Goal: Communication & Community: Connect with others

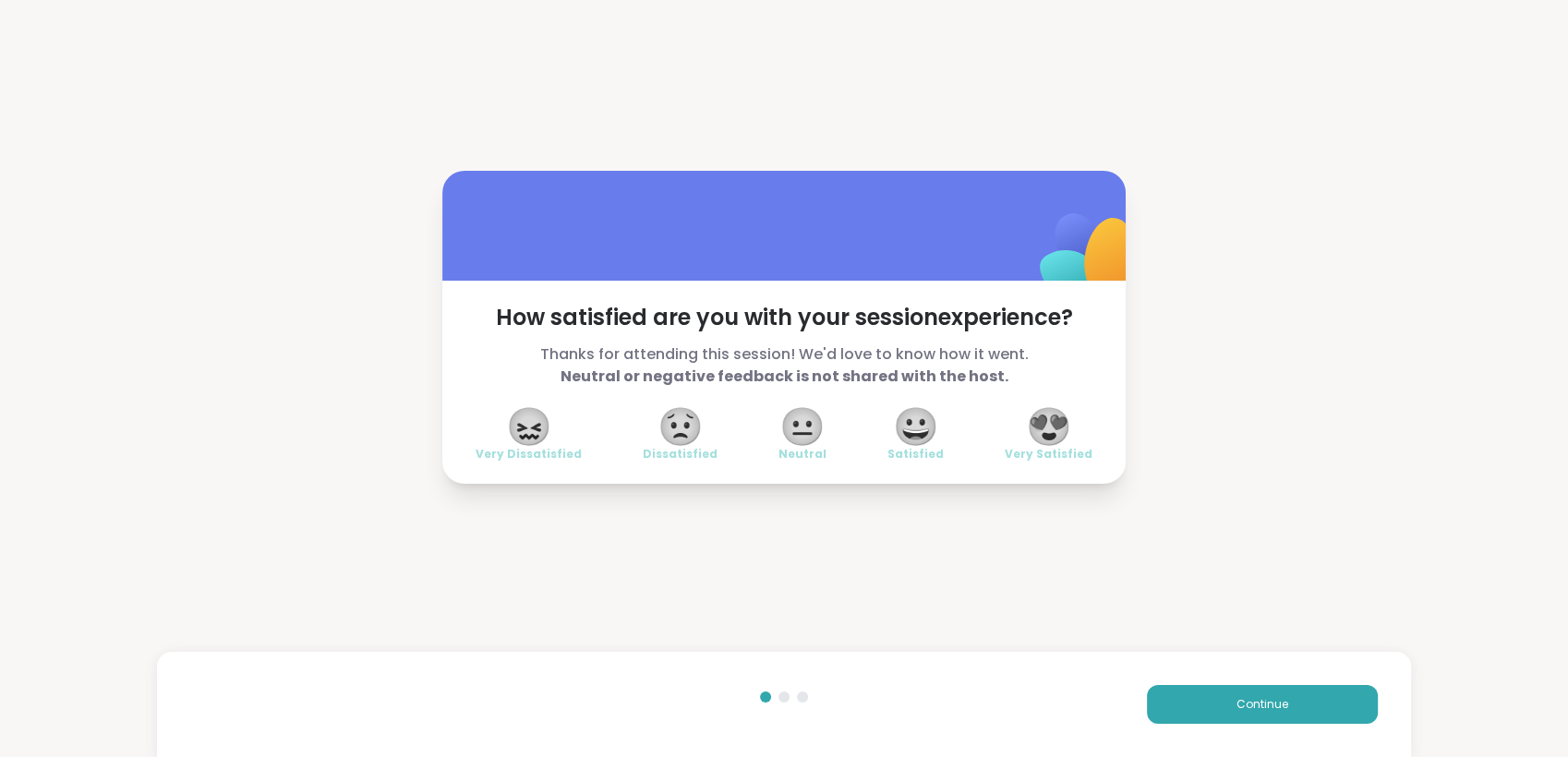
click at [1032, 420] on span "😍" at bounding box center [1048, 426] width 46 height 33
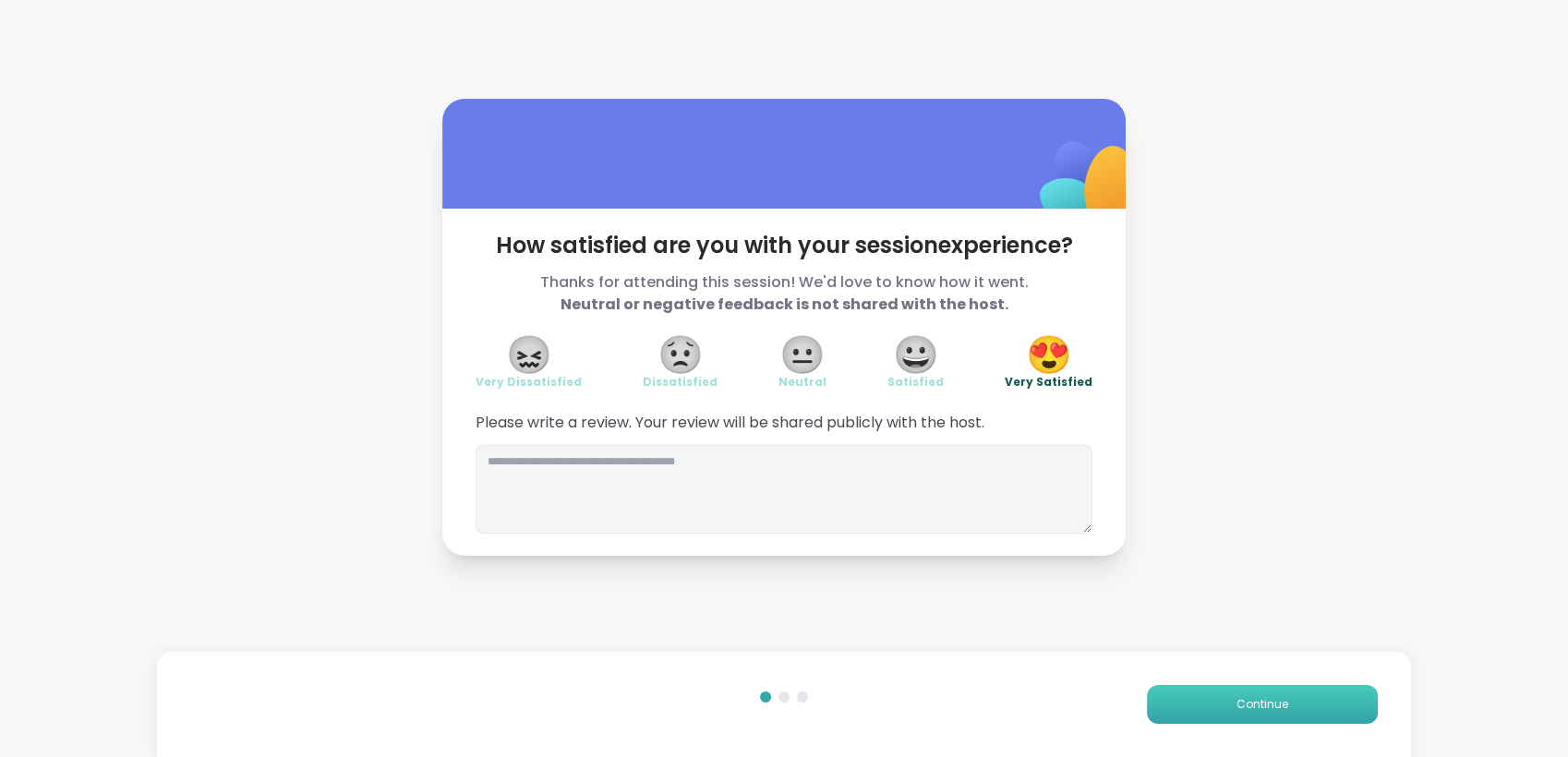
click at [1194, 695] on button "Continue" at bounding box center [1261, 704] width 231 height 39
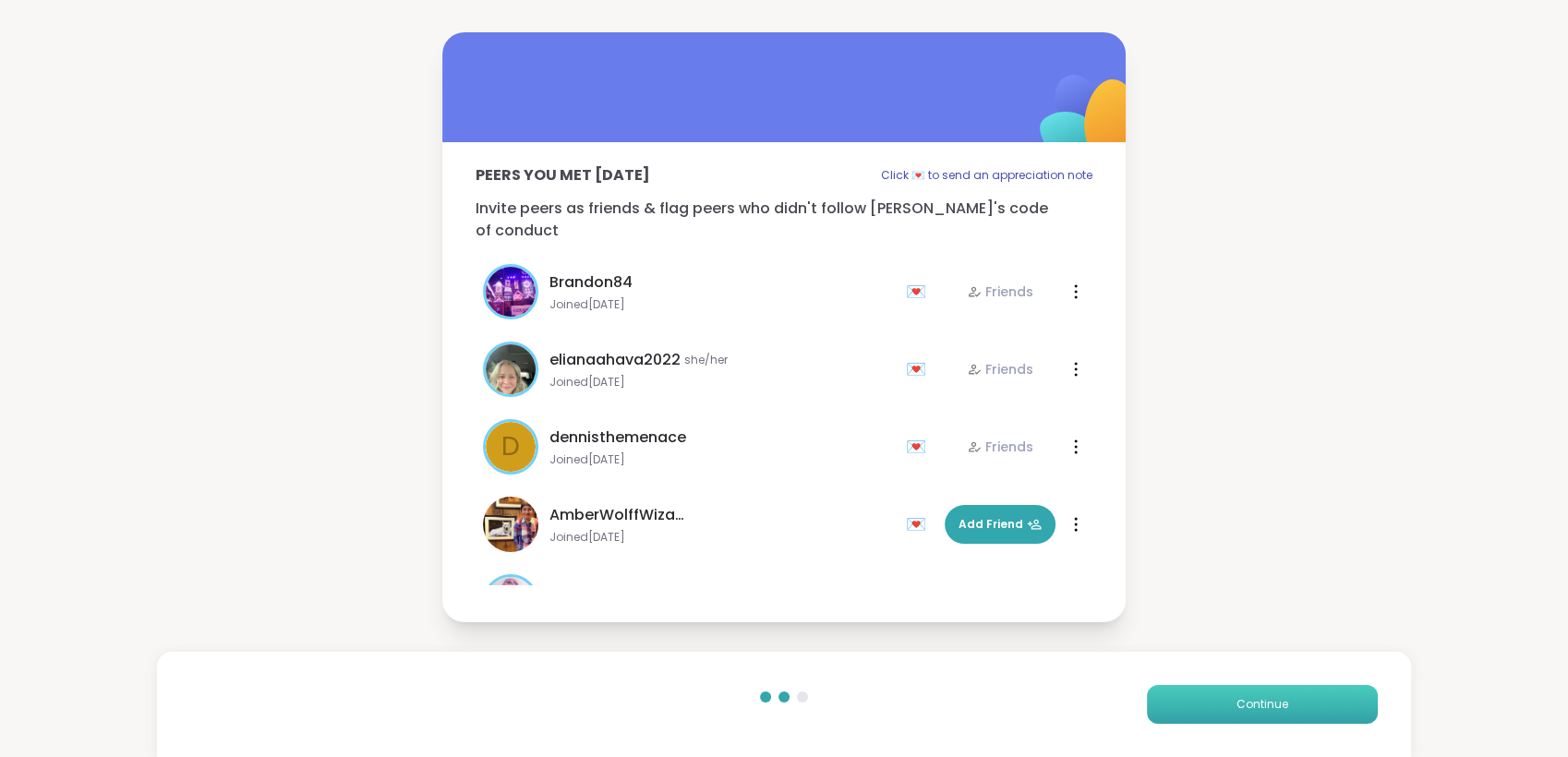
click at [1194, 695] on button "Continue" at bounding box center [1261, 704] width 231 height 39
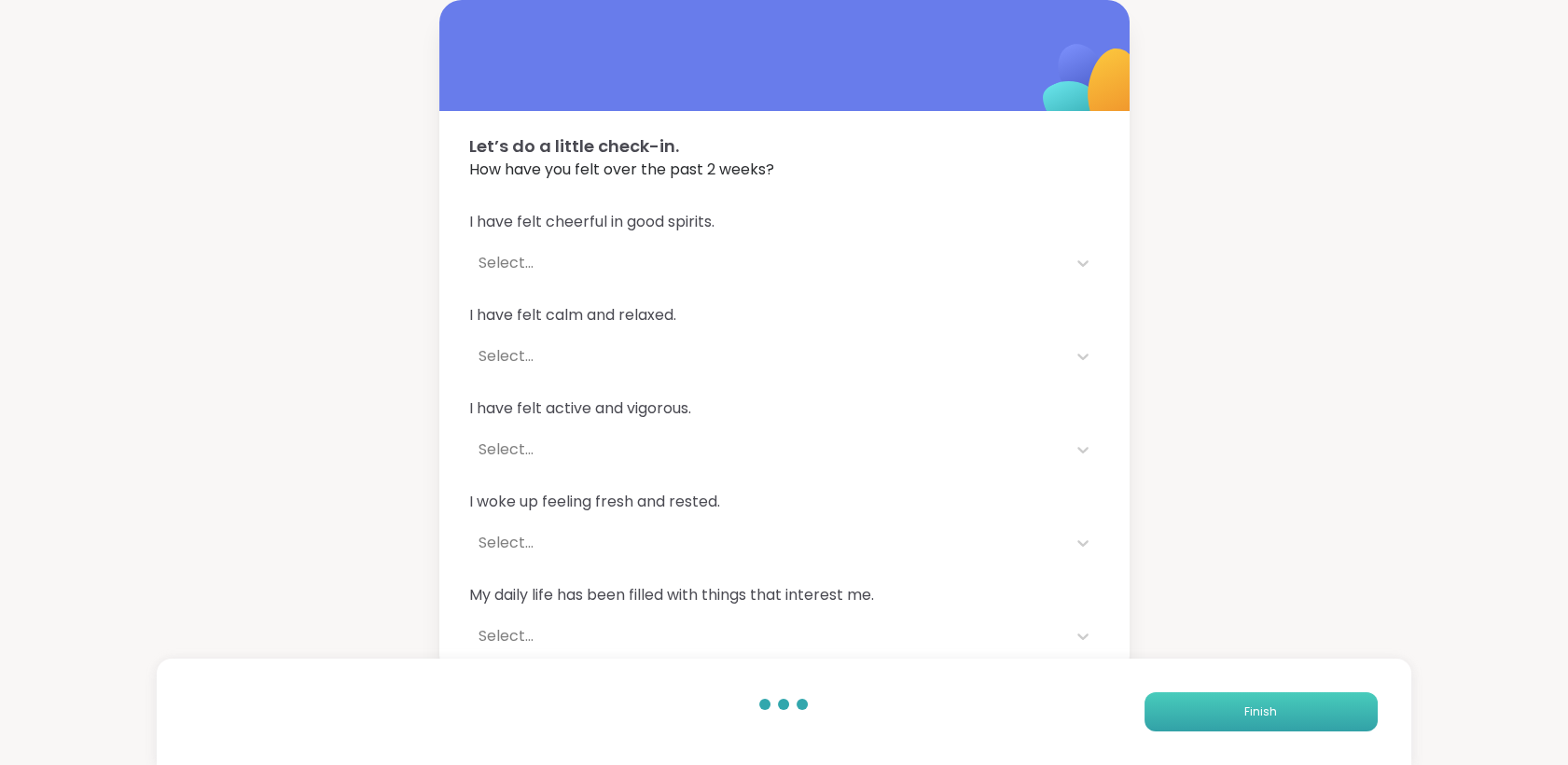
click at [1206, 702] on button "Finish" at bounding box center [1260, 712] width 233 height 39
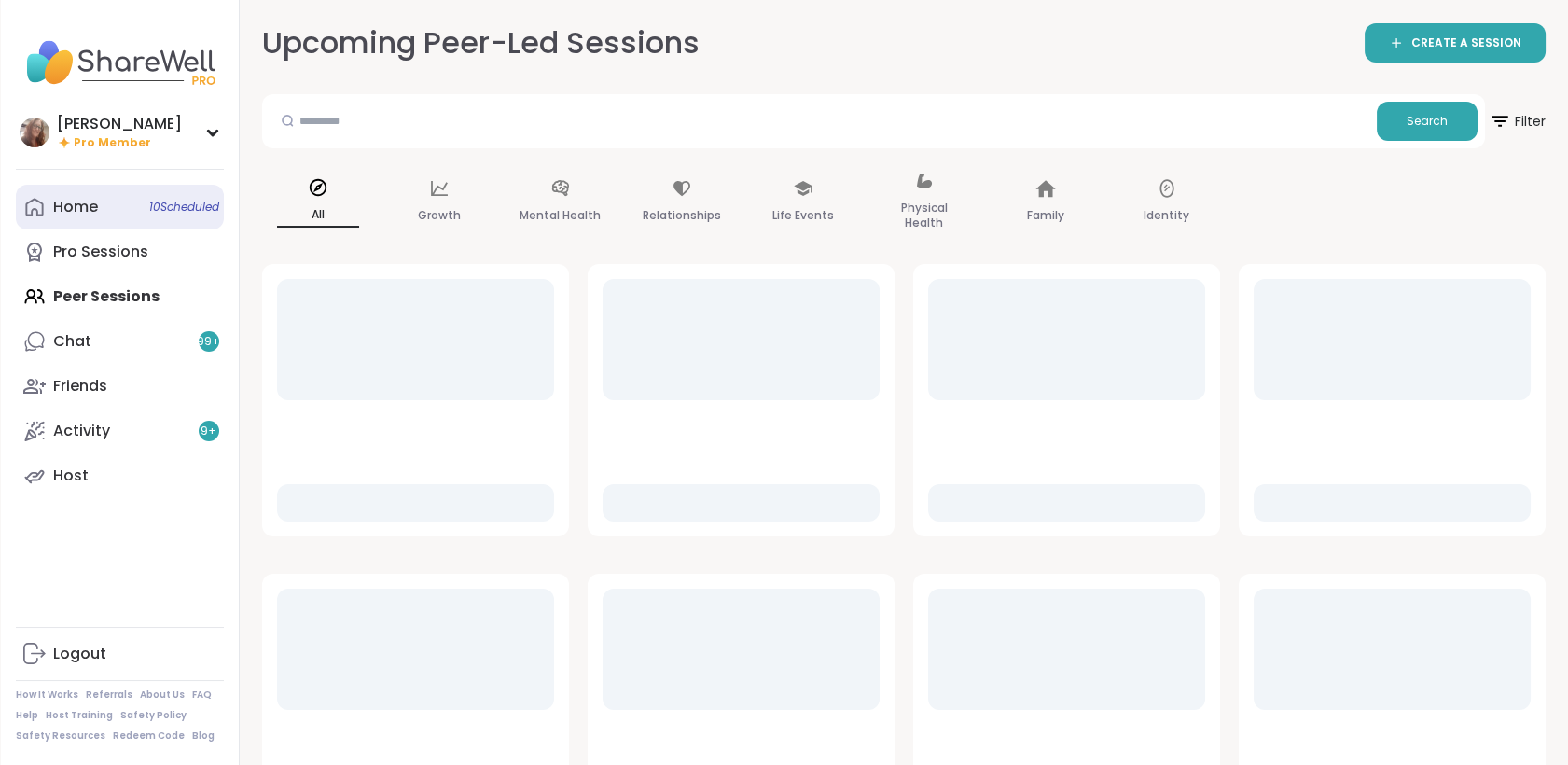
click at [101, 194] on link "Home 10 Scheduled" at bounding box center [120, 207] width 208 height 45
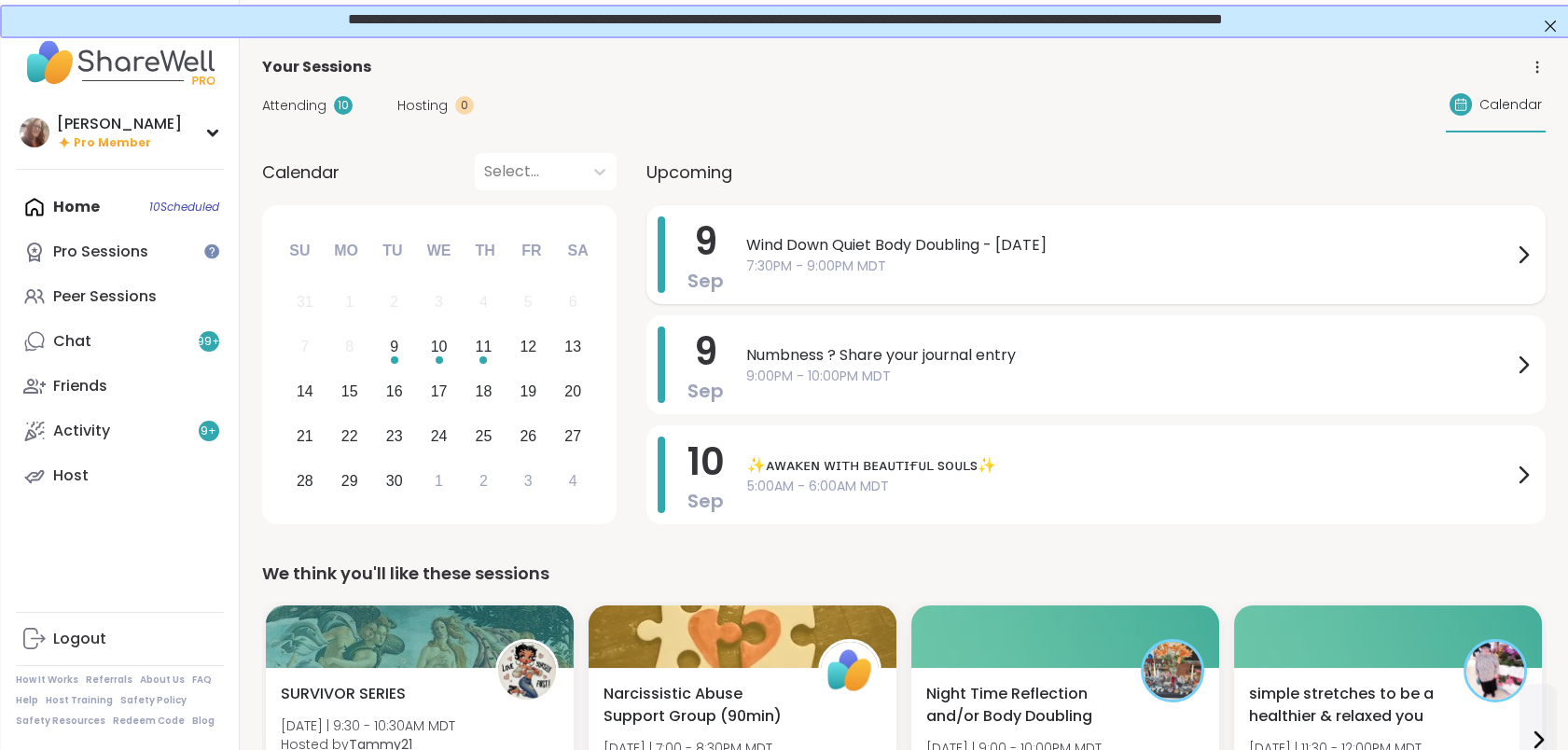
click at [843, 274] on span "7:30PM - 9:00PM MDT" at bounding box center [1129, 266] width 766 height 20
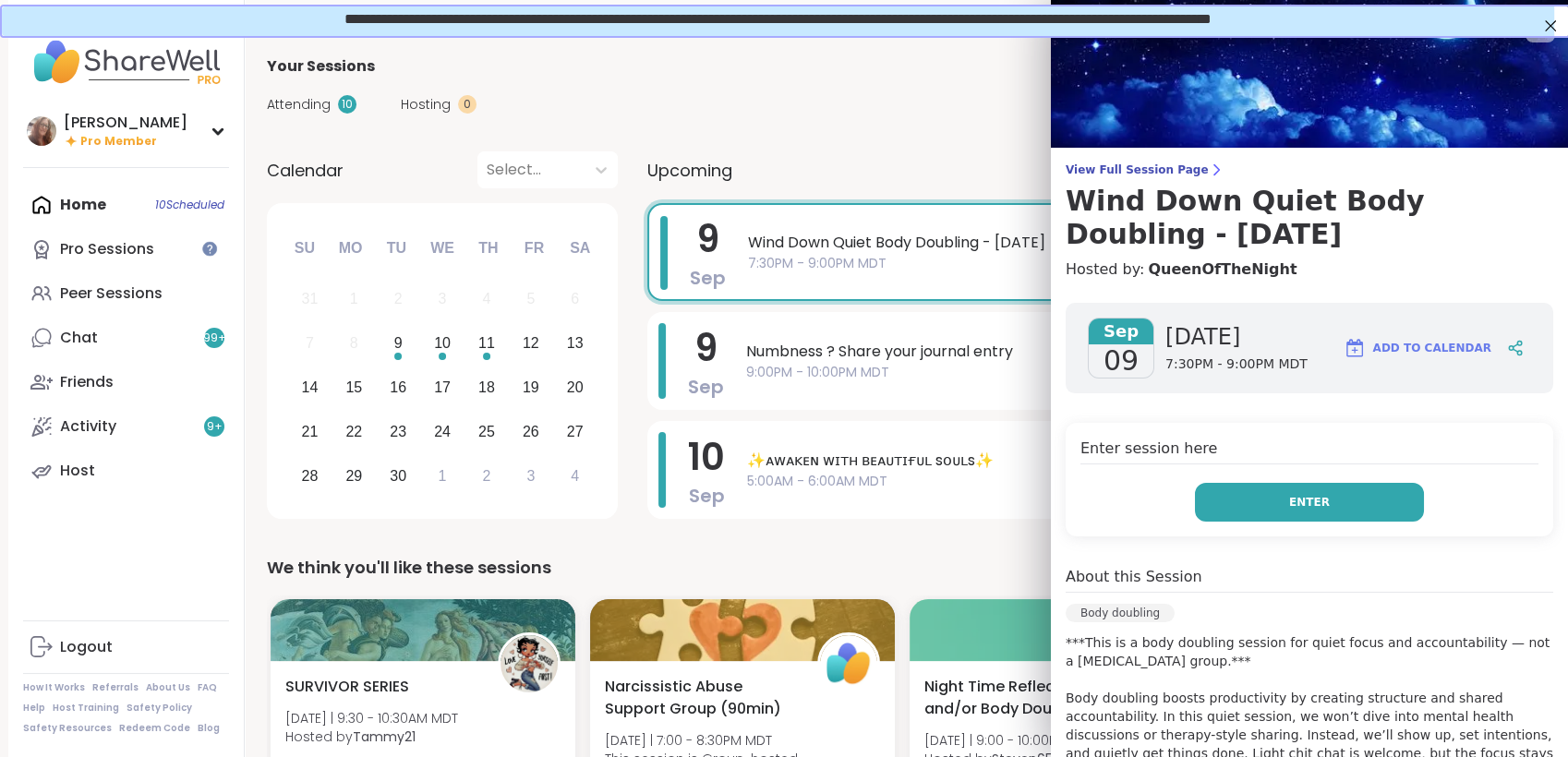
click at [1224, 493] on button "Enter" at bounding box center [1309, 502] width 229 height 39
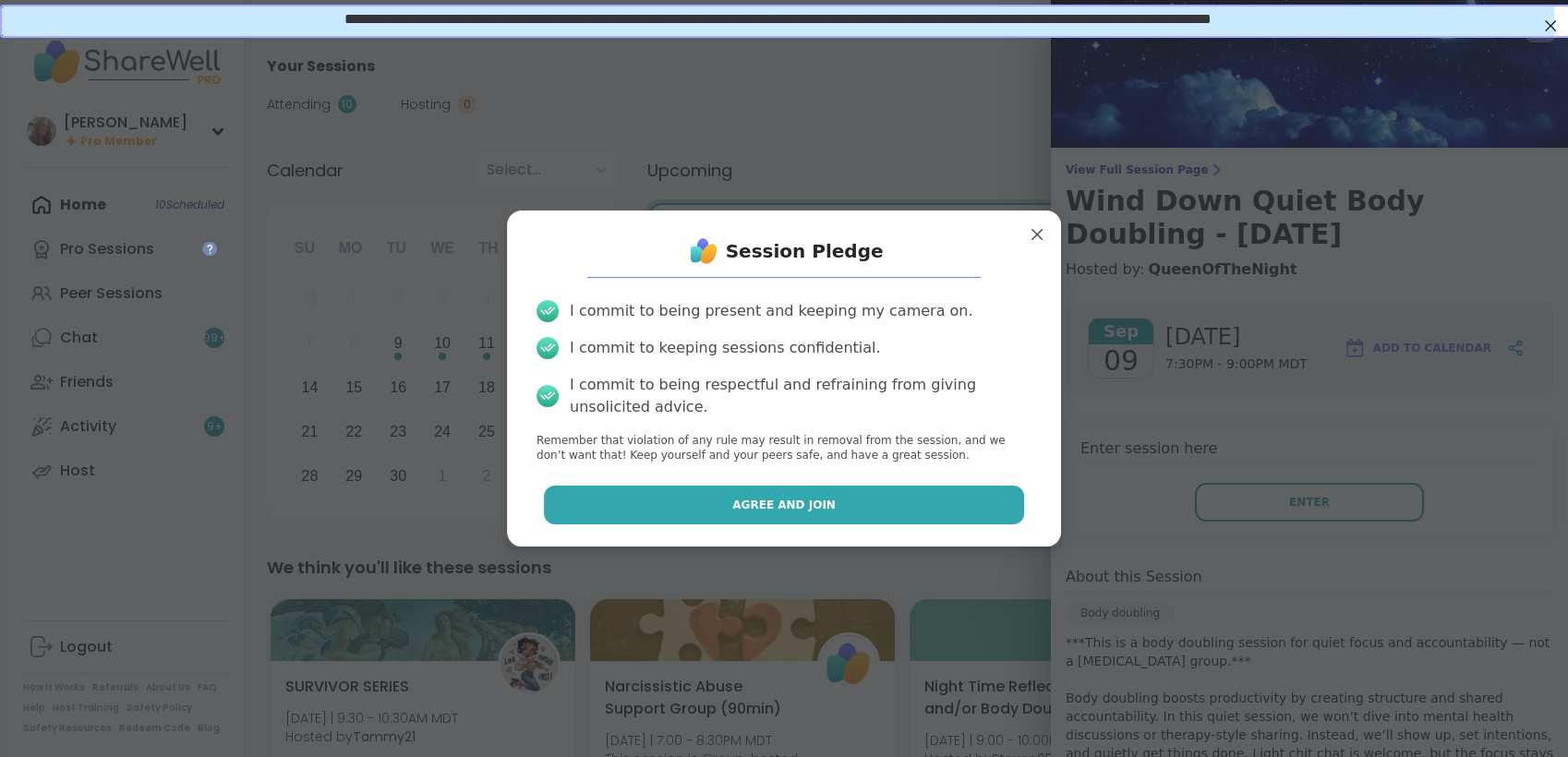
click at [956, 503] on button "Agree and Join" at bounding box center [784, 505] width 481 height 39
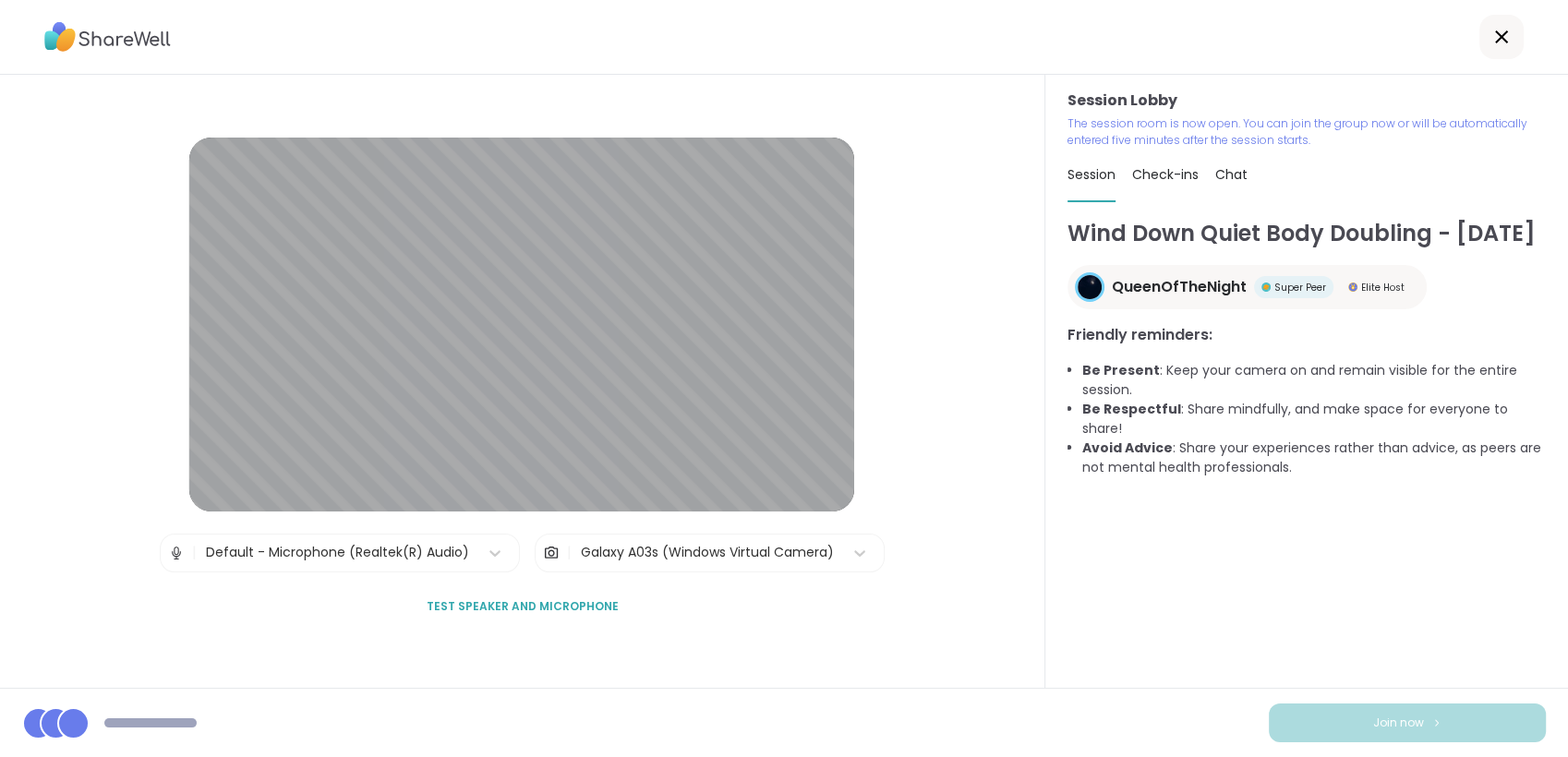
click at [1220, 180] on span "Chat" at bounding box center [1230, 174] width 32 height 18
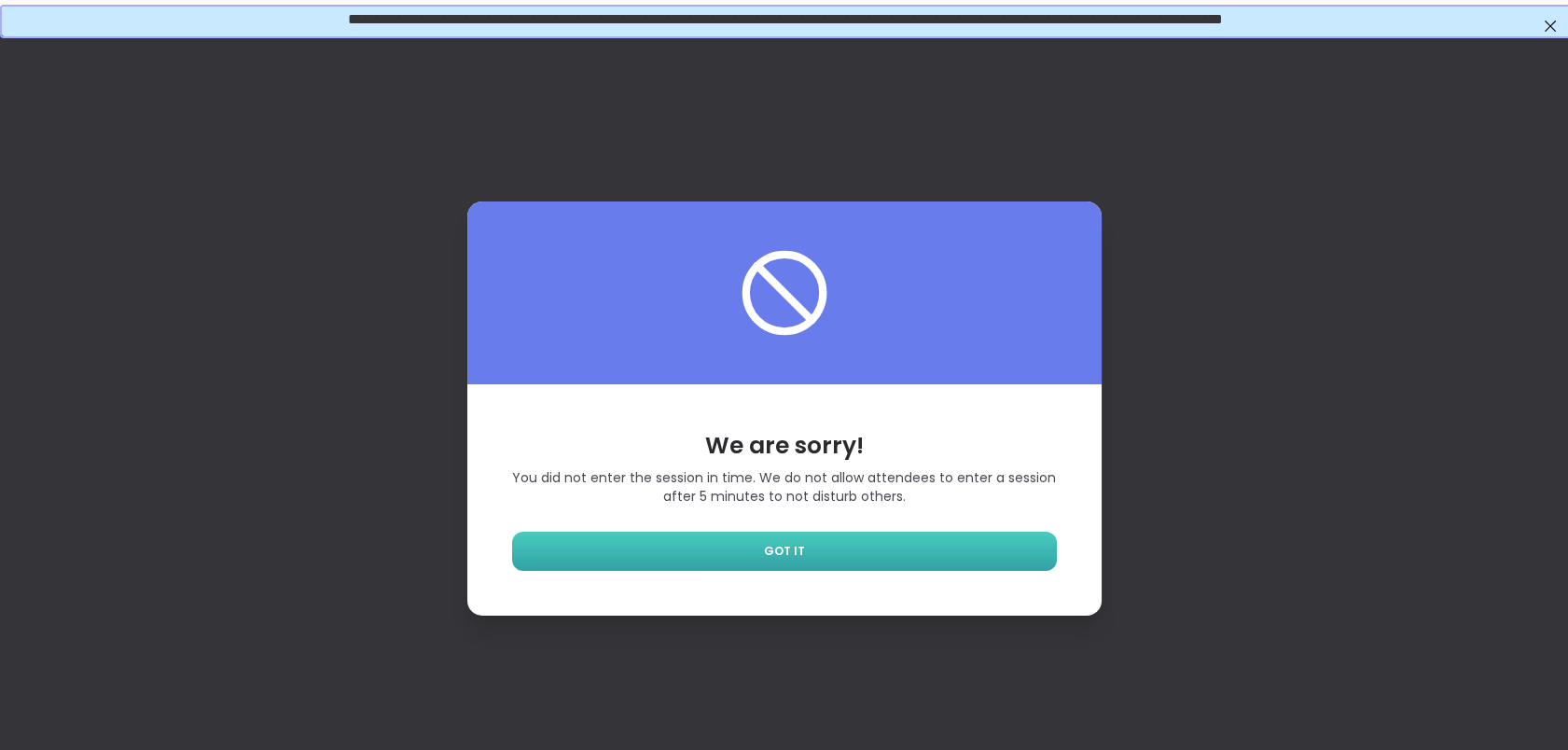
click at [852, 548] on link "GOT IT" at bounding box center [784, 551] width 545 height 39
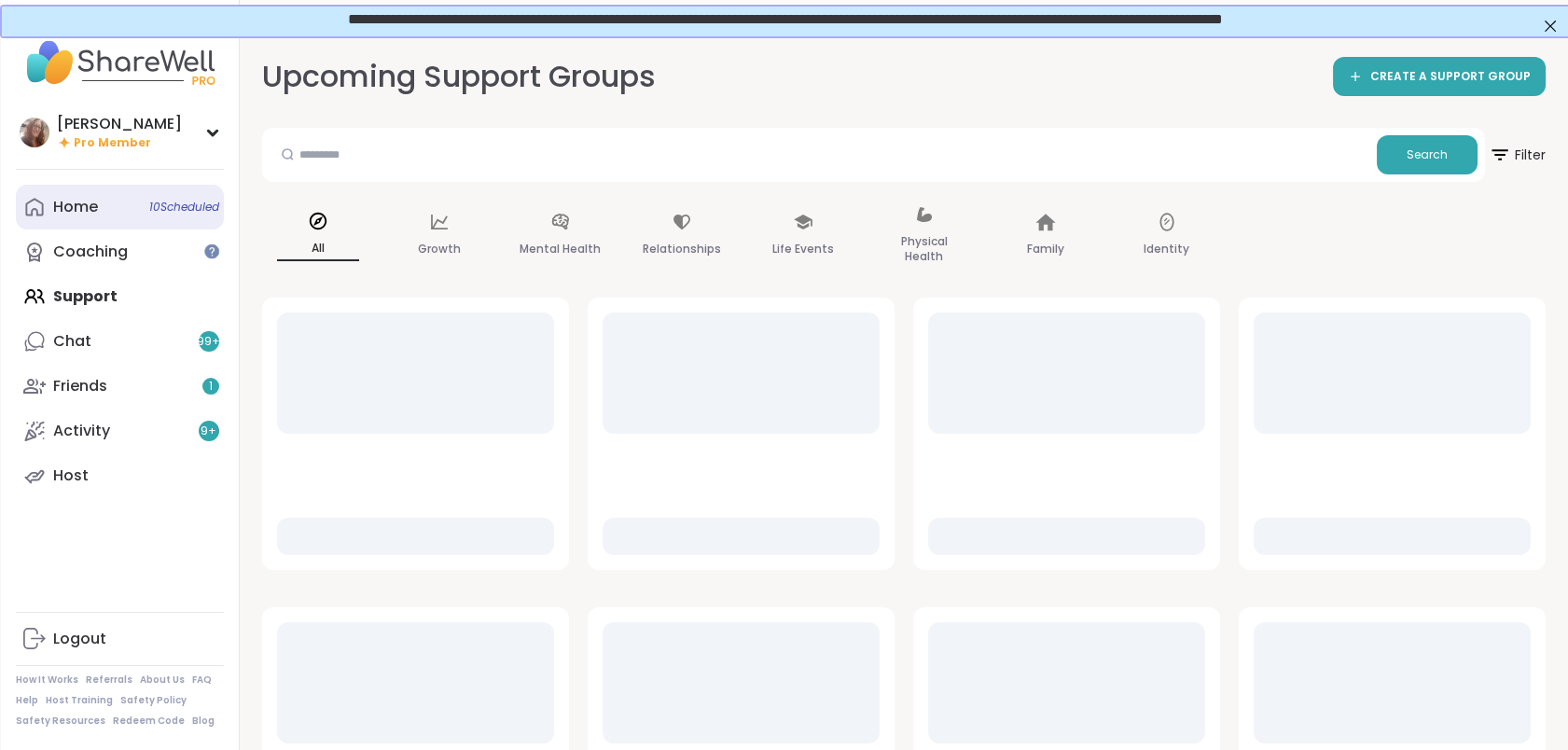
click at [69, 202] on div "Home 10 Scheduled" at bounding box center [76, 206] width 45 height 21
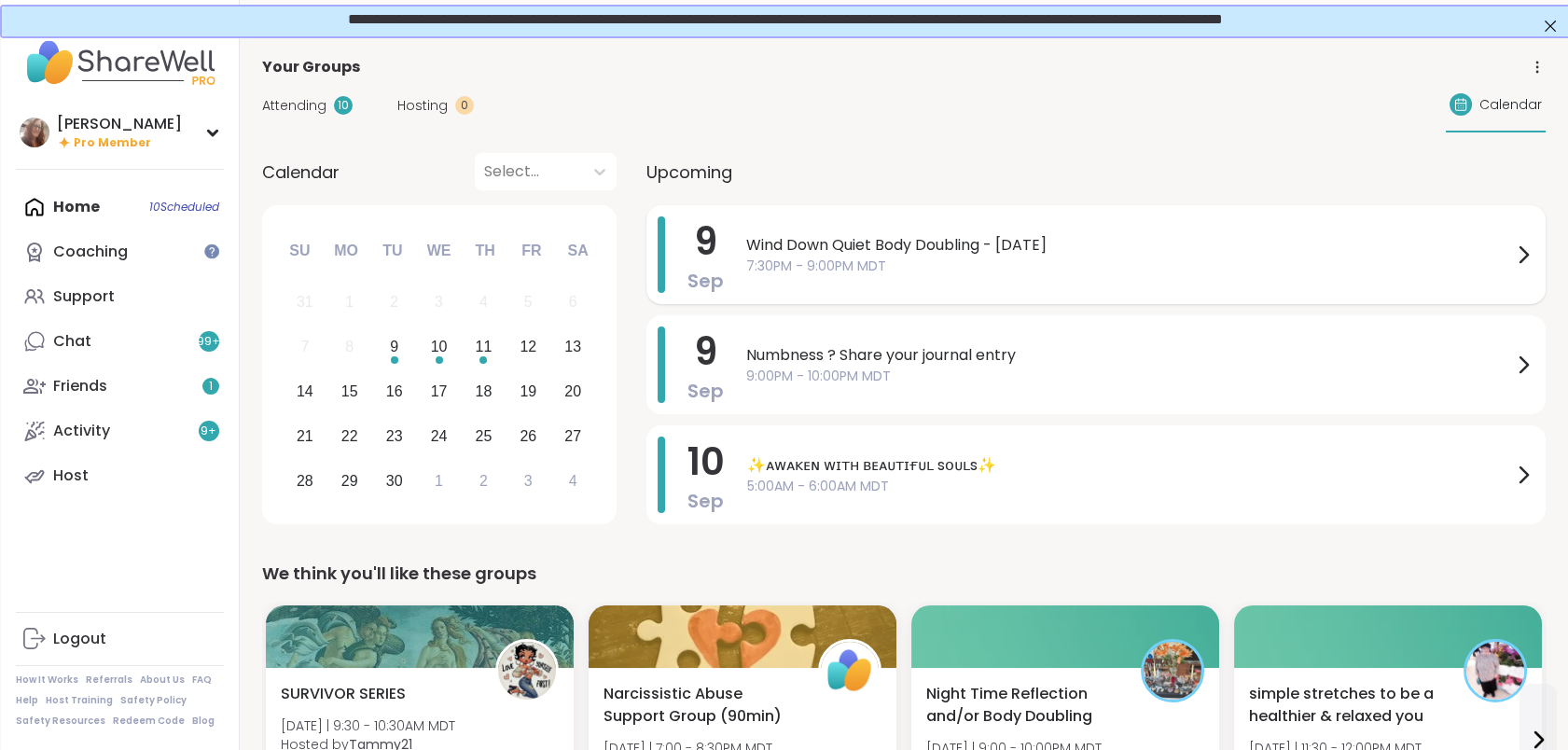
click at [899, 263] on span "7:30PM - 9:00PM MDT" at bounding box center [1129, 266] width 766 height 20
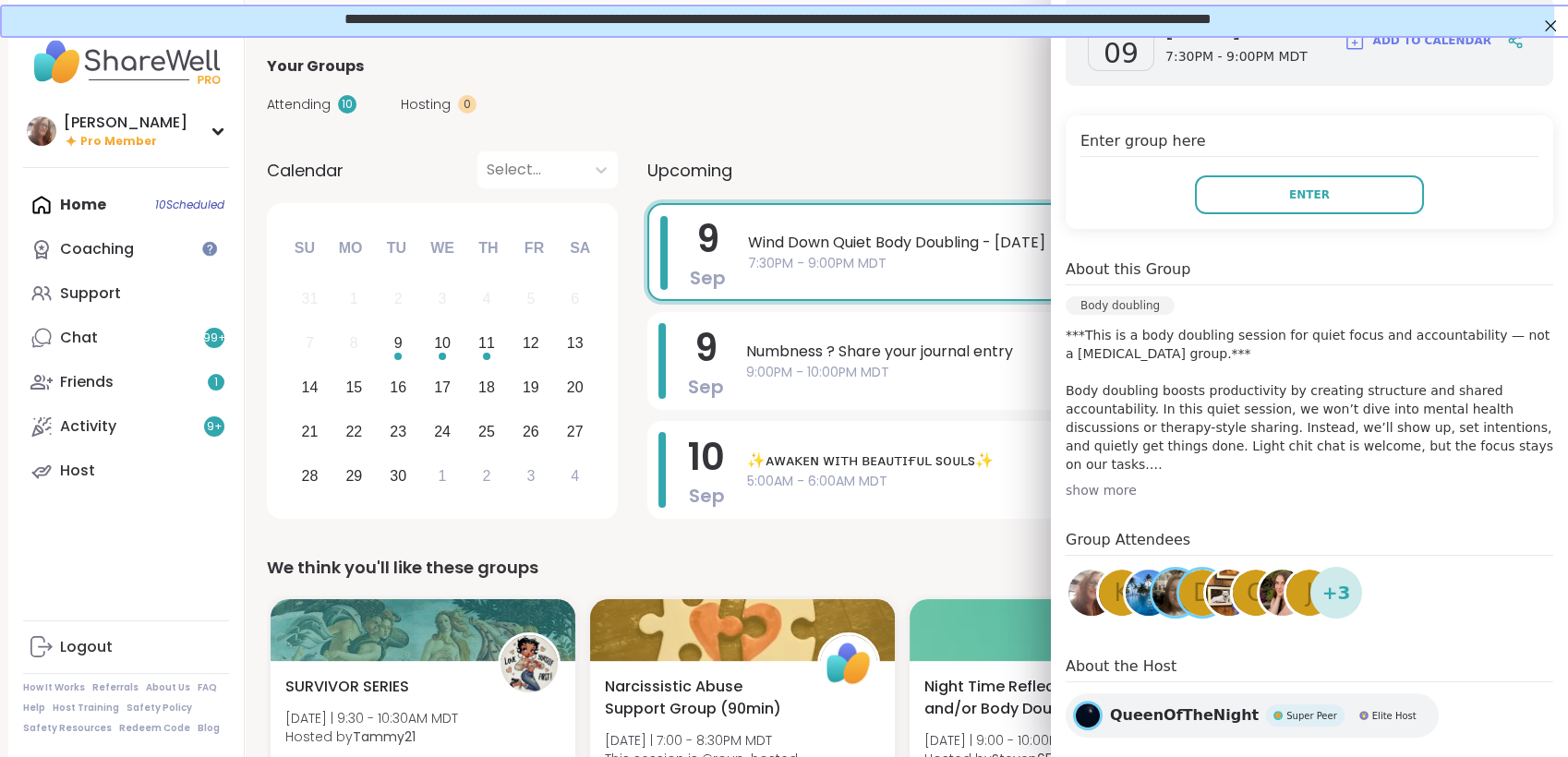
scroll to position [339, 0]
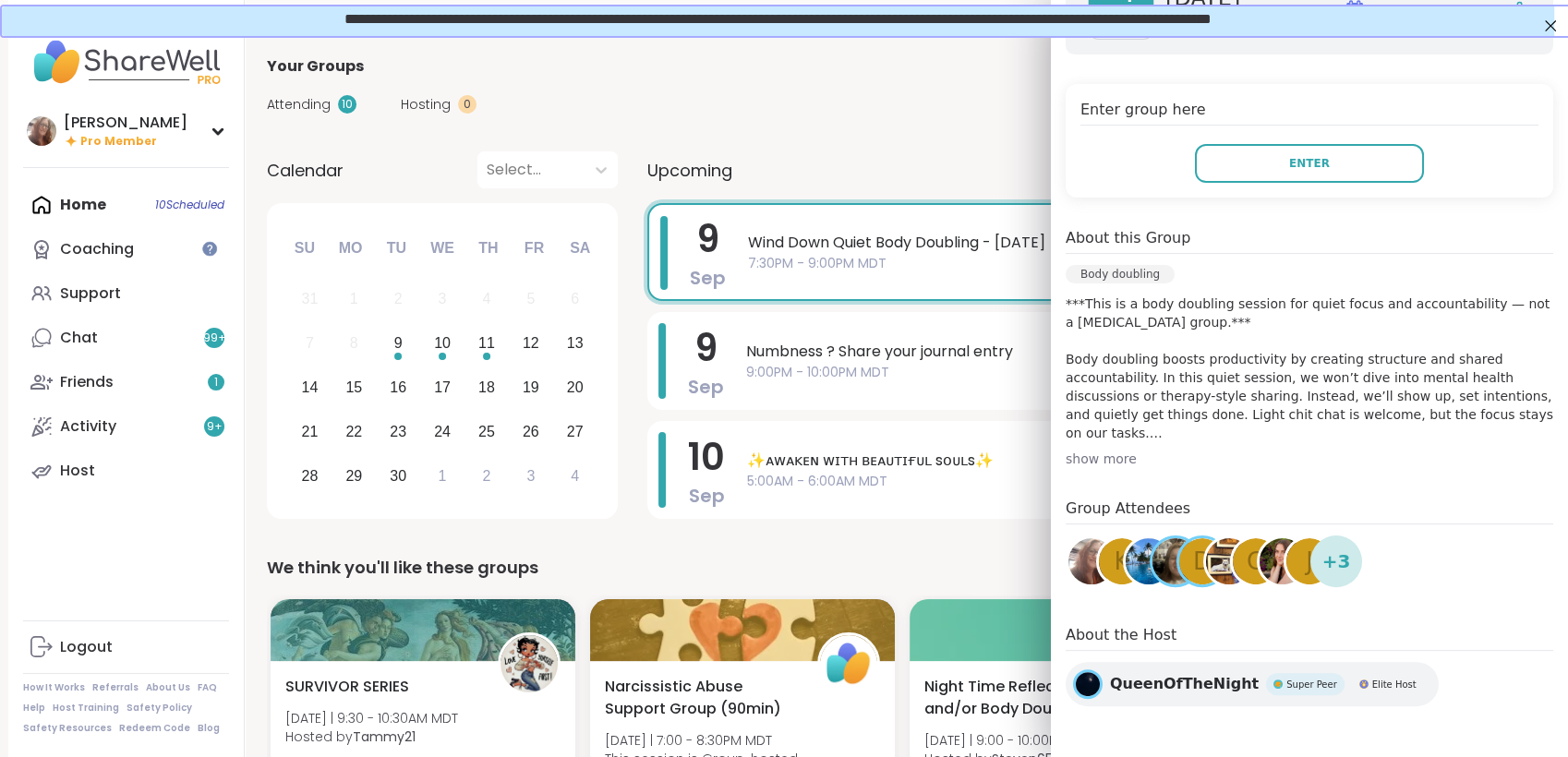
click at [1092, 686] on div "QueenOfTheNight Super Peer Elite Host" at bounding box center [1252, 684] width 373 height 45
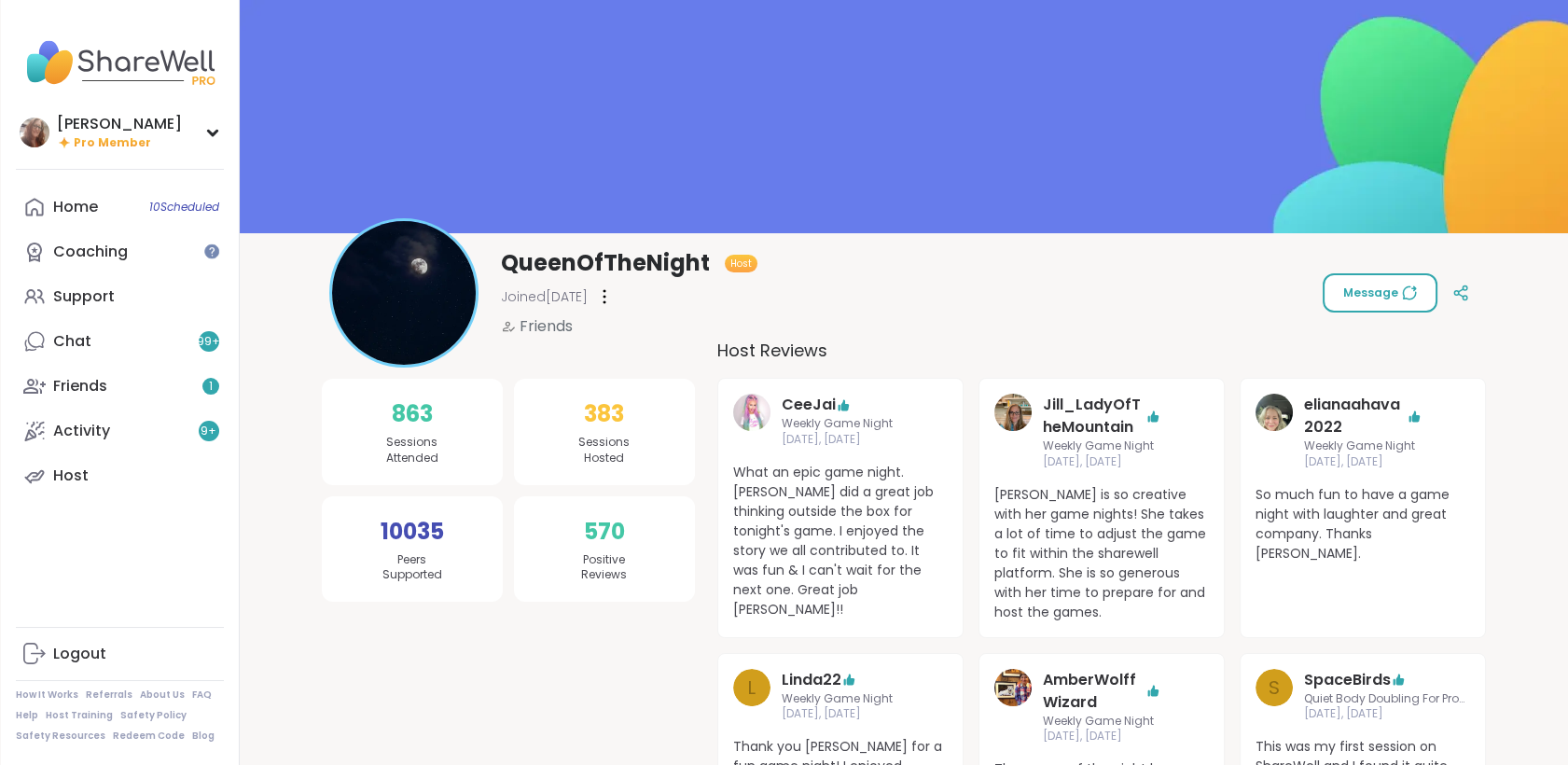
click at [1388, 296] on span "Message" at bounding box center [1379, 292] width 74 height 17
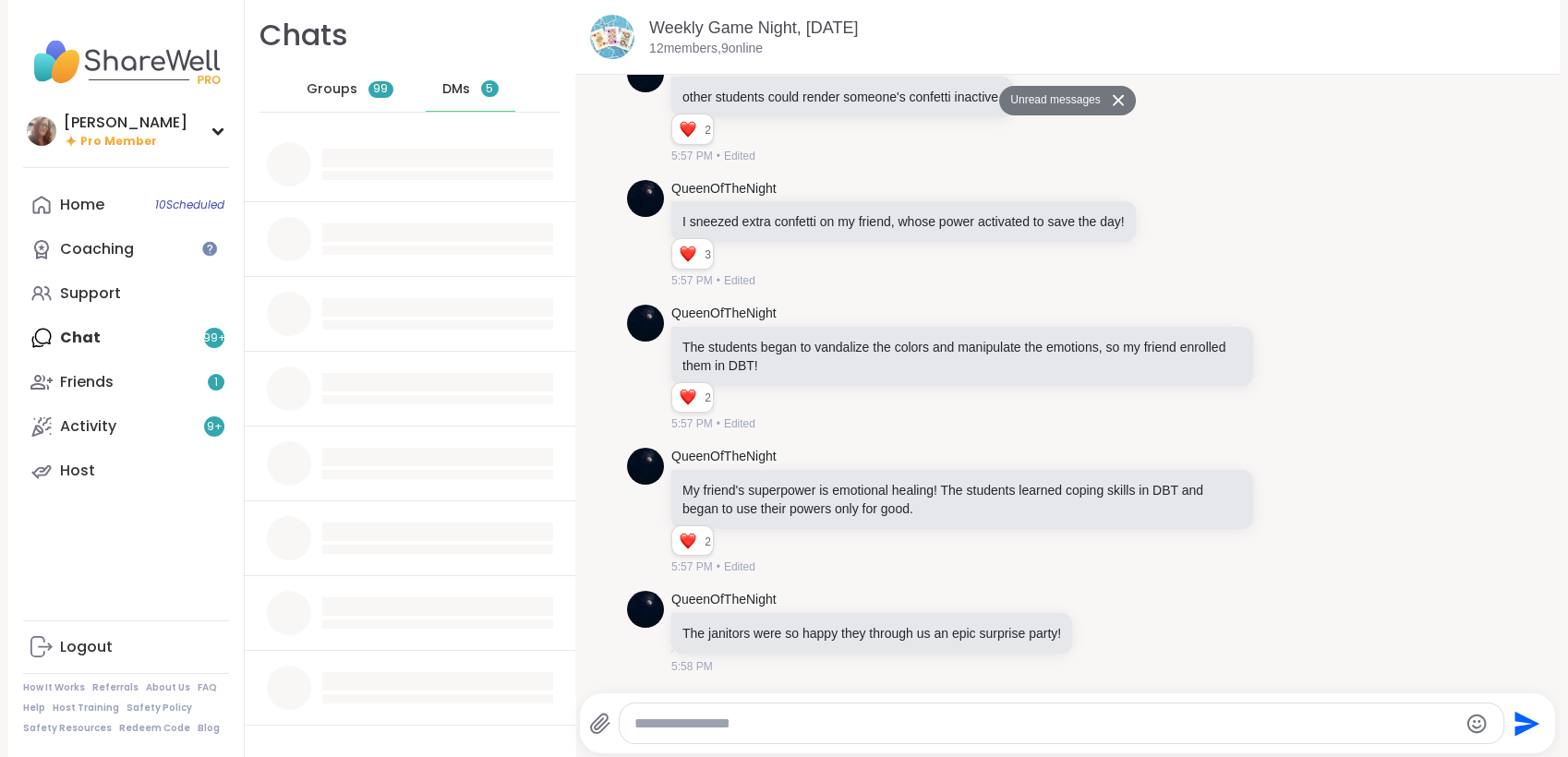
click at [764, 718] on textarea "Type your message" at bounding box center [1045, 723] width 821 height 18
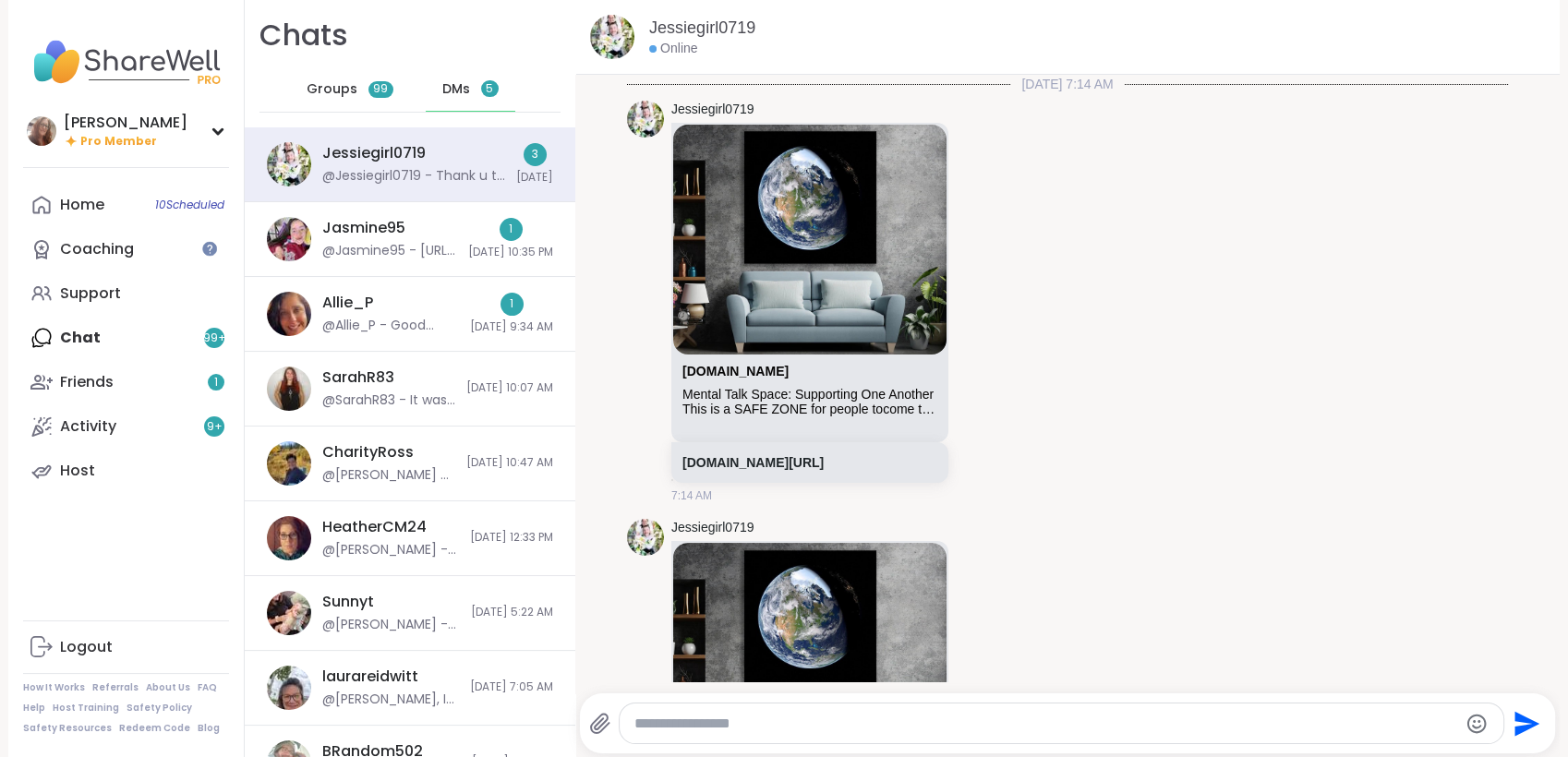
scroll to position [3143, 0]
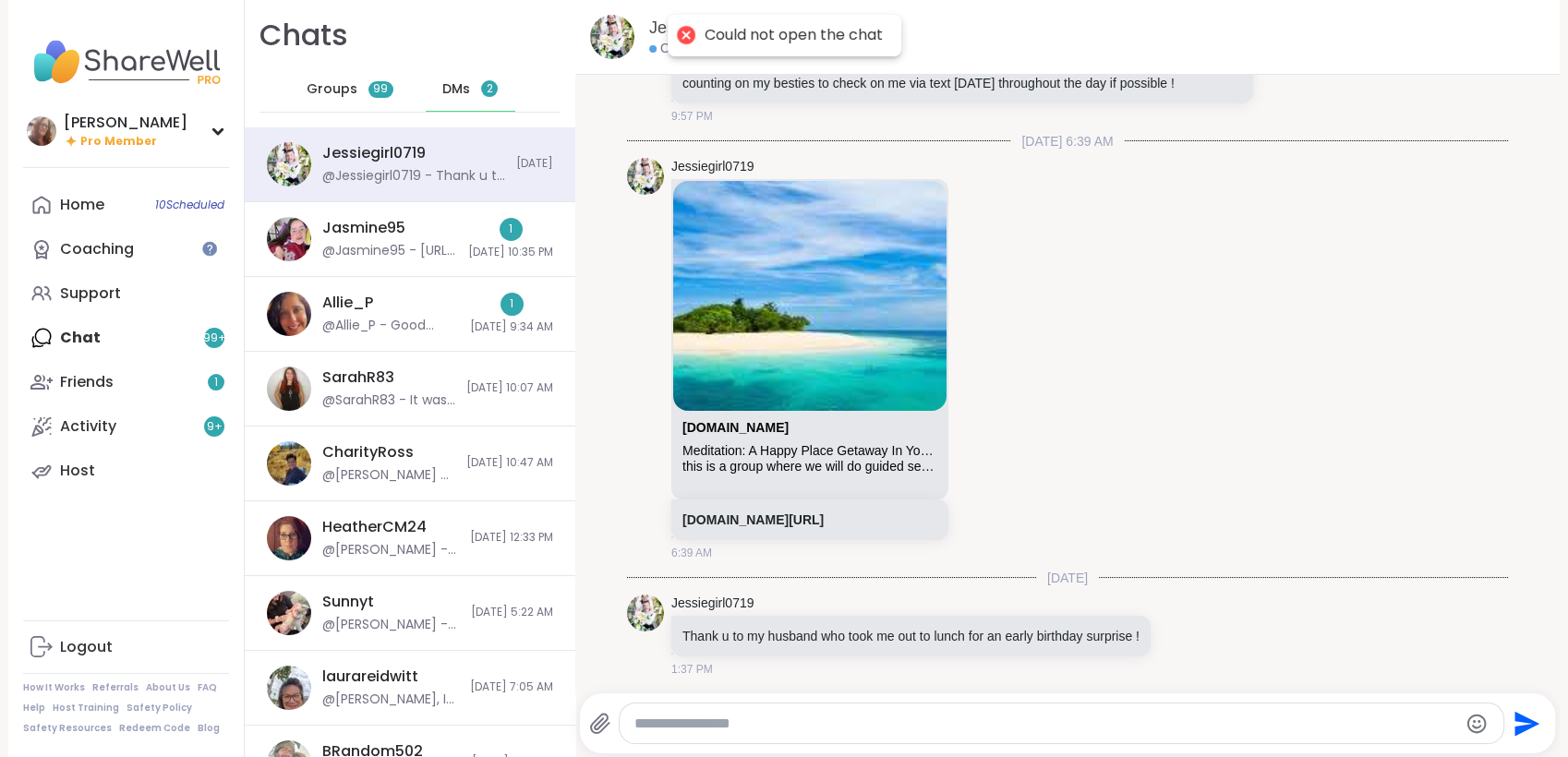
click at [746, 726] on textarea "Type your message" at bounding box center [1045, 723] width 821 height 18
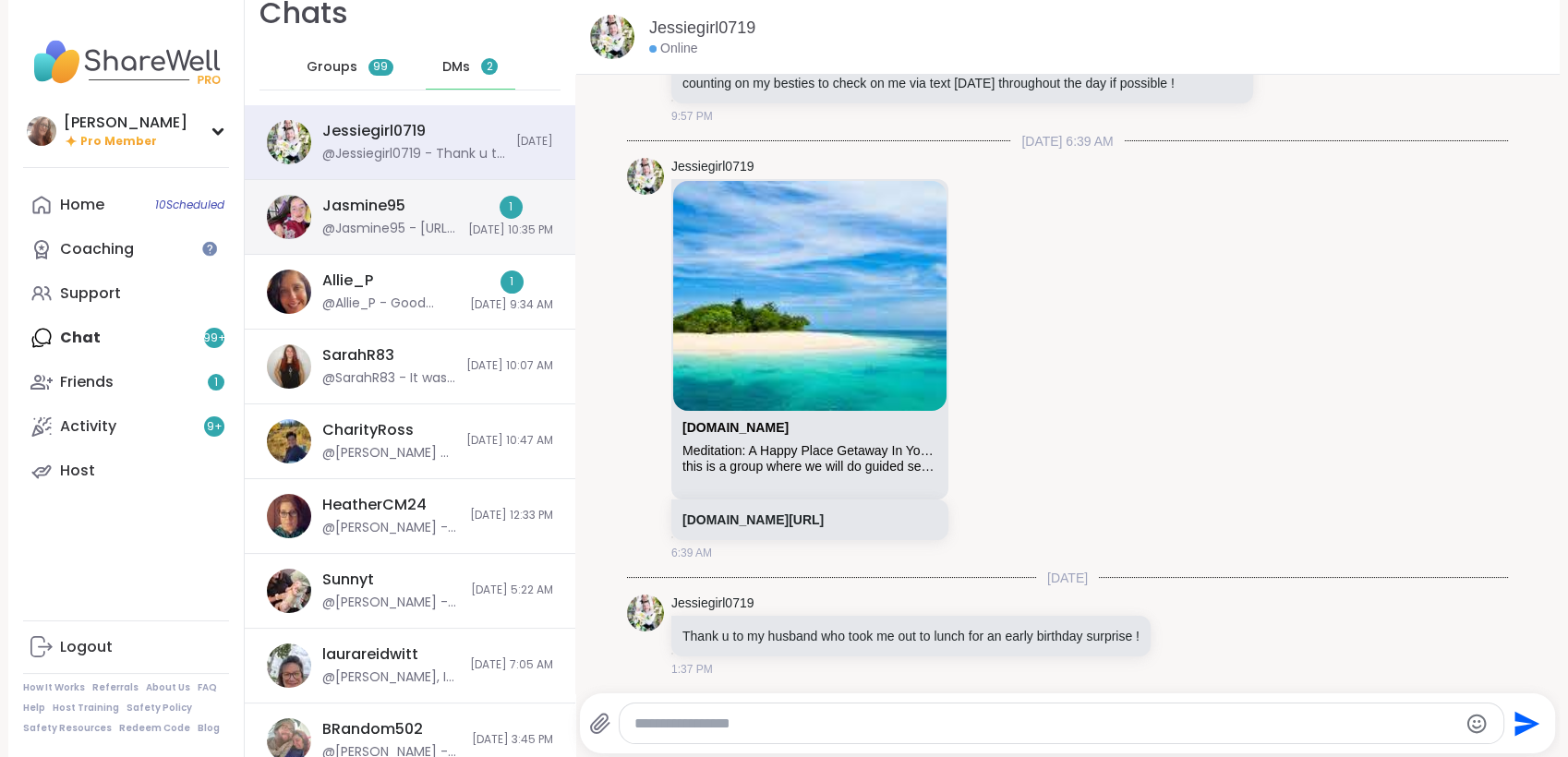
scroll to position [0, 0]
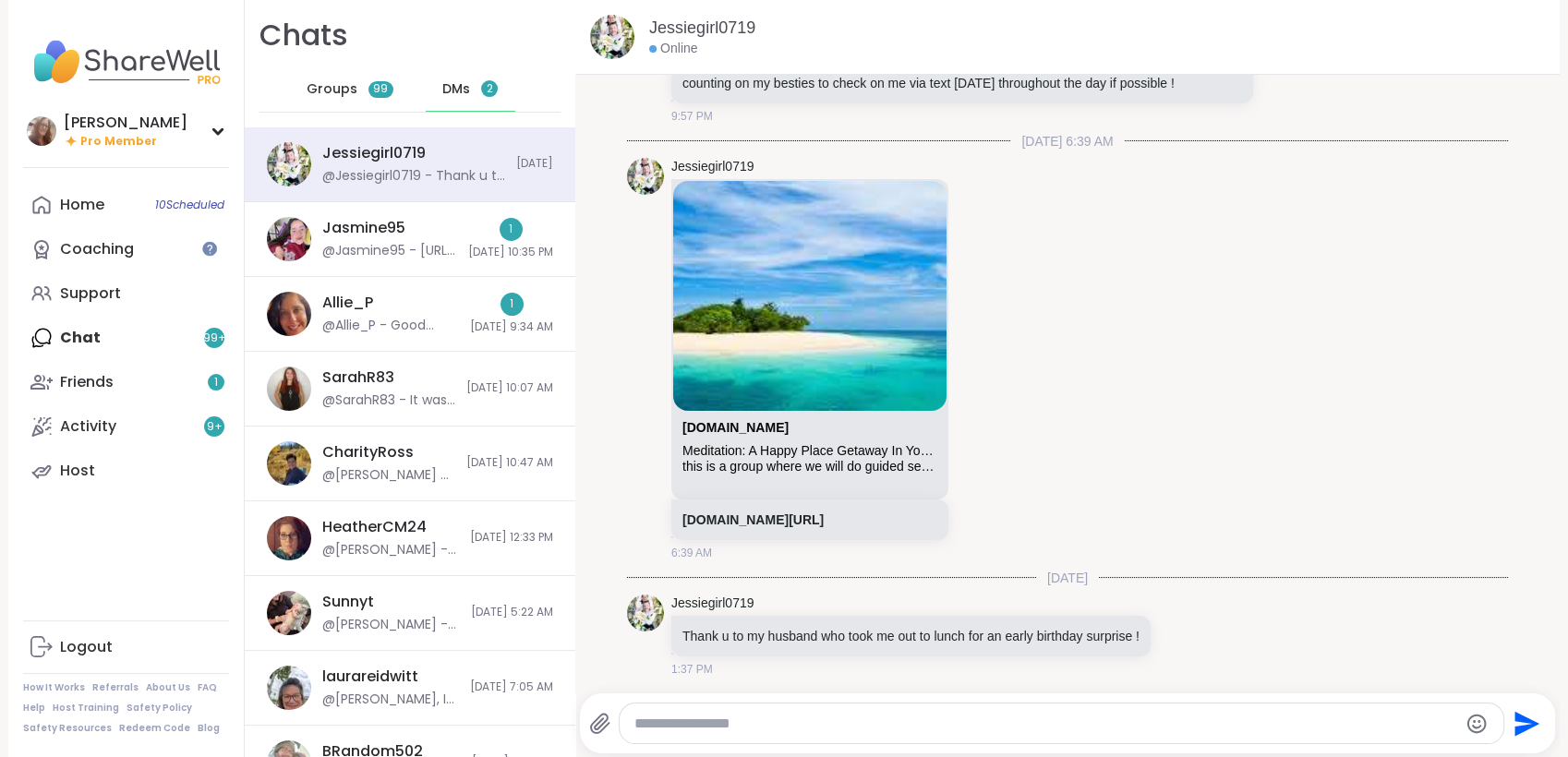
click at [442, 83] on span "DMs" at bounding box center [456, 90] width 27 height 18
click at [442, 85] on span "DMs" at bounding box center [456, 90] width 27 height 18
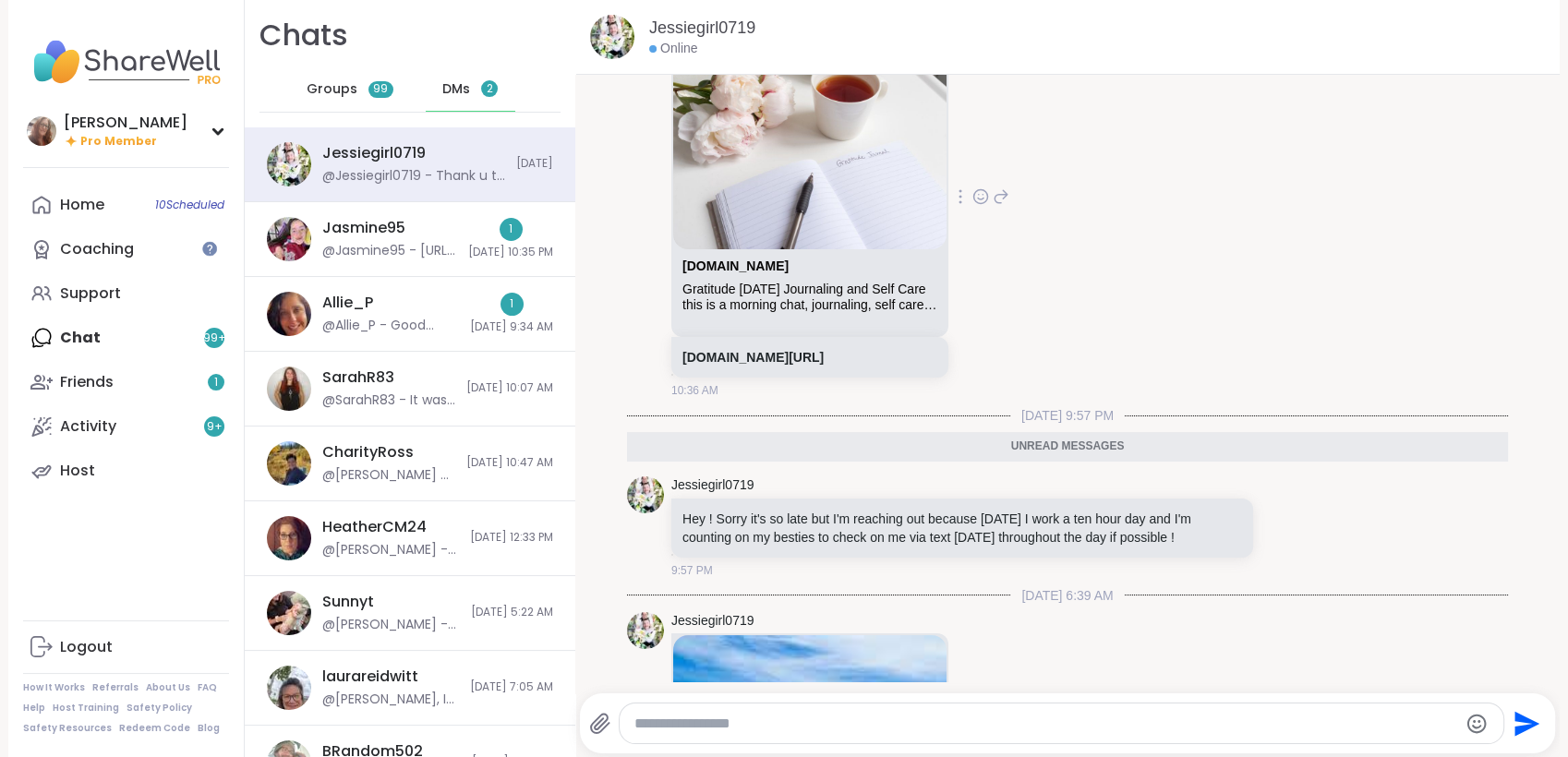
scroll to position [2425, 0]
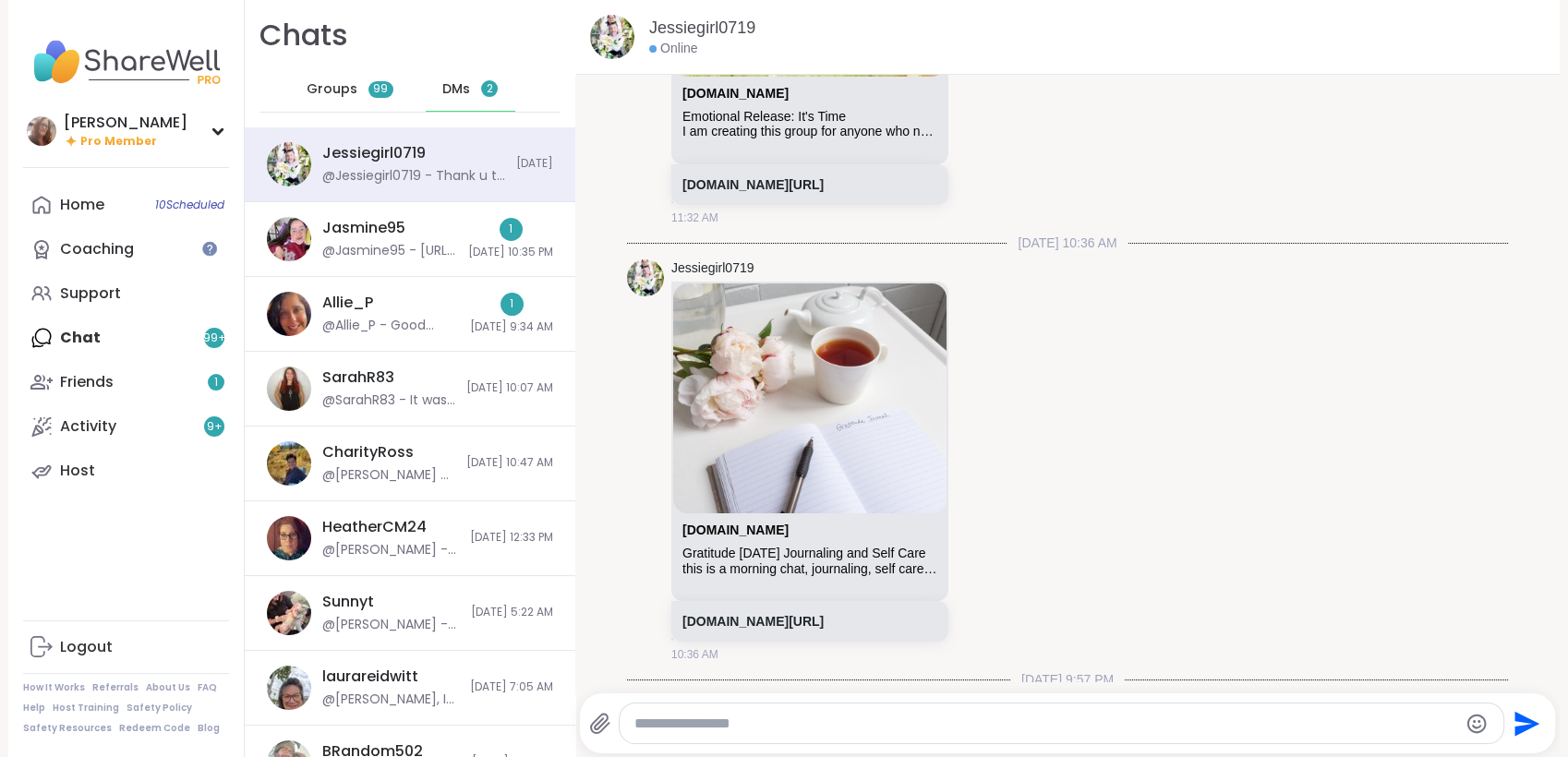
click at [443, 85] on span "DMs" at bounding box center [456, 90] width 27 height 18
click at [336, 87] on span "Groups" at bounding box center [332, 90] width 51 height 18
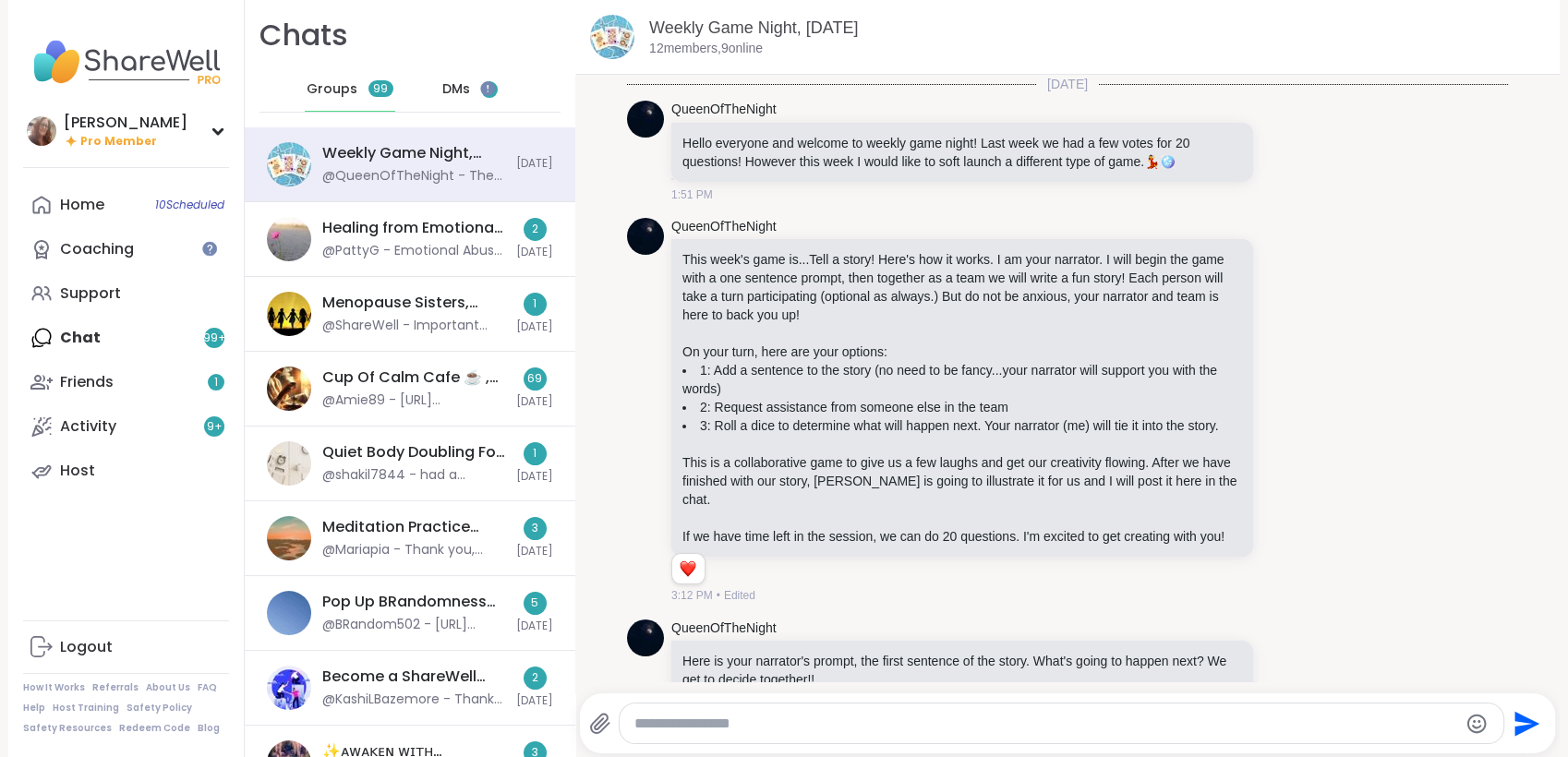
scroll to position [5901, 0]
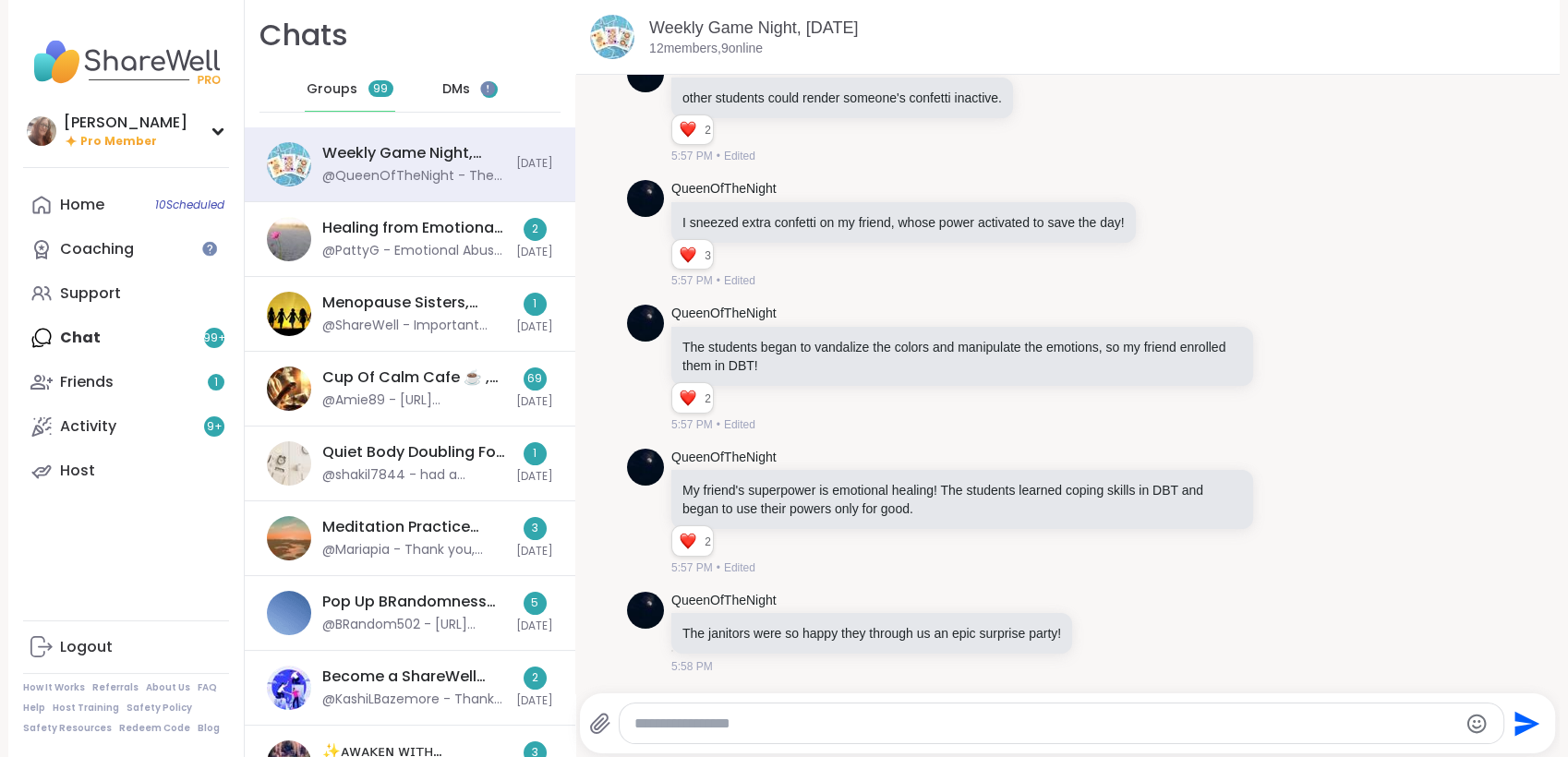
click at [442, 87] on span "DMs" at bounding box center [456, 90] width 27 height 18
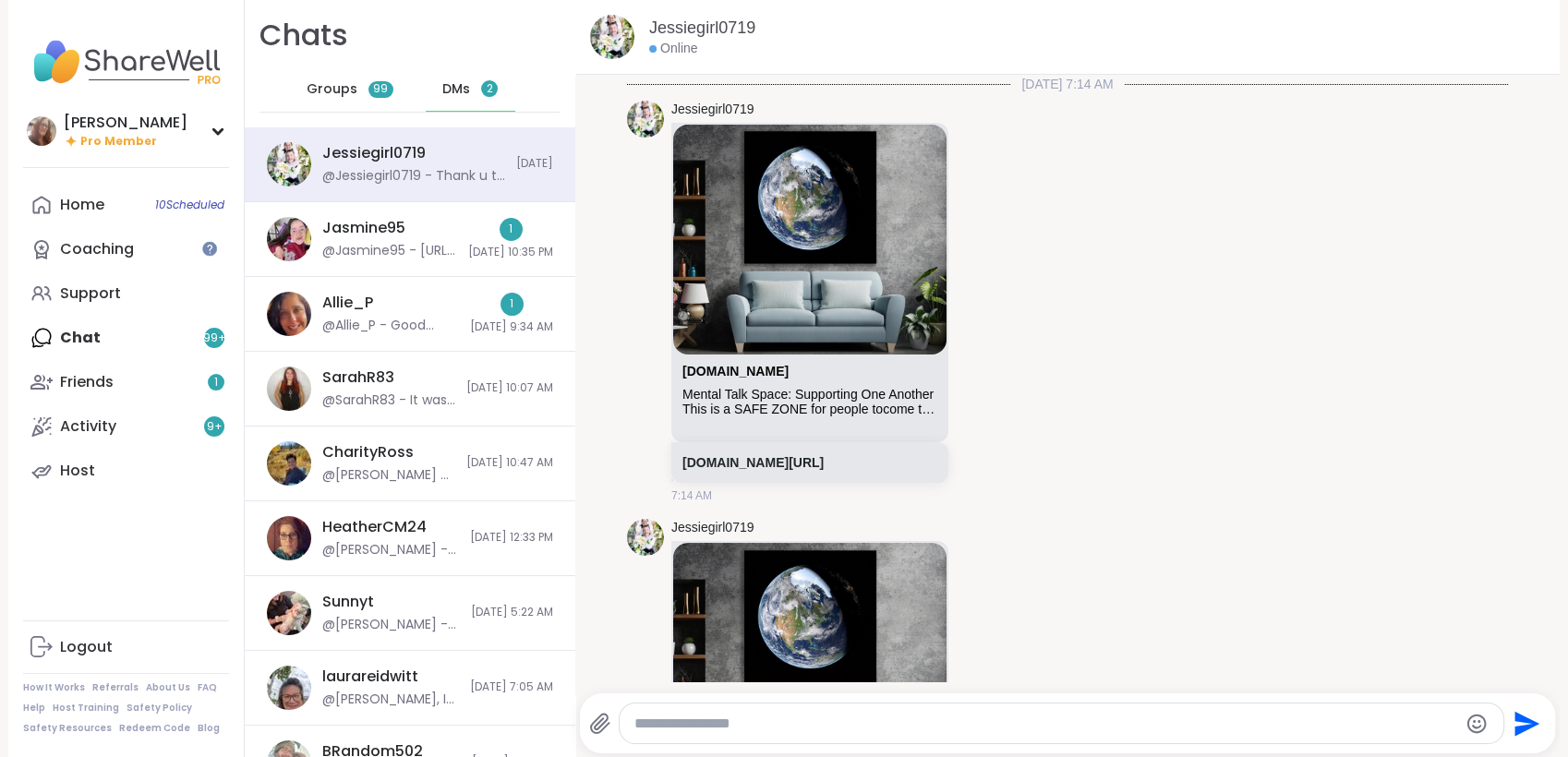
scroll to position [3099, 0]
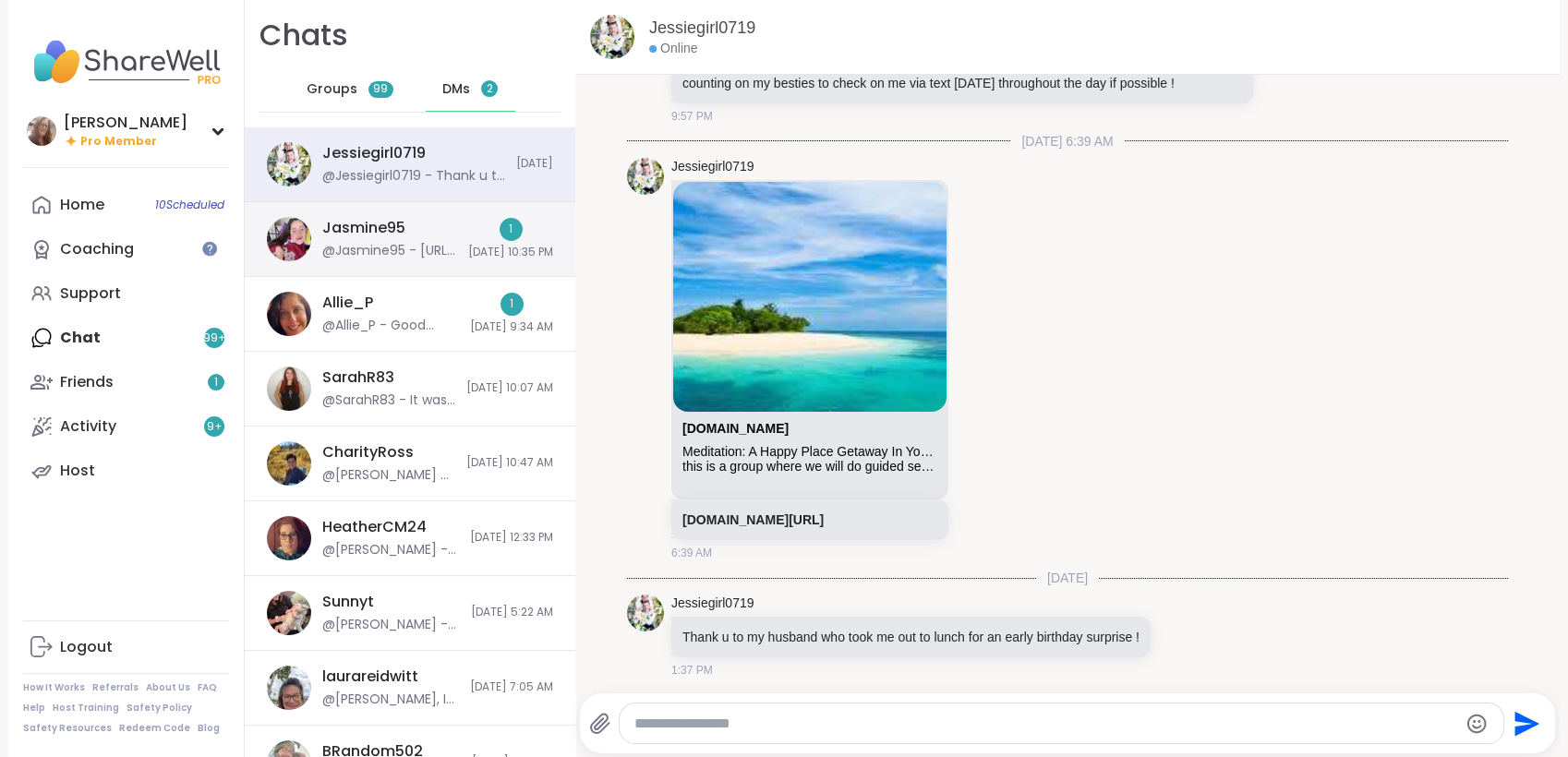
click at [395, 237] on div "Jasmine95" at bounding box center [363, 228] width 83 height 20
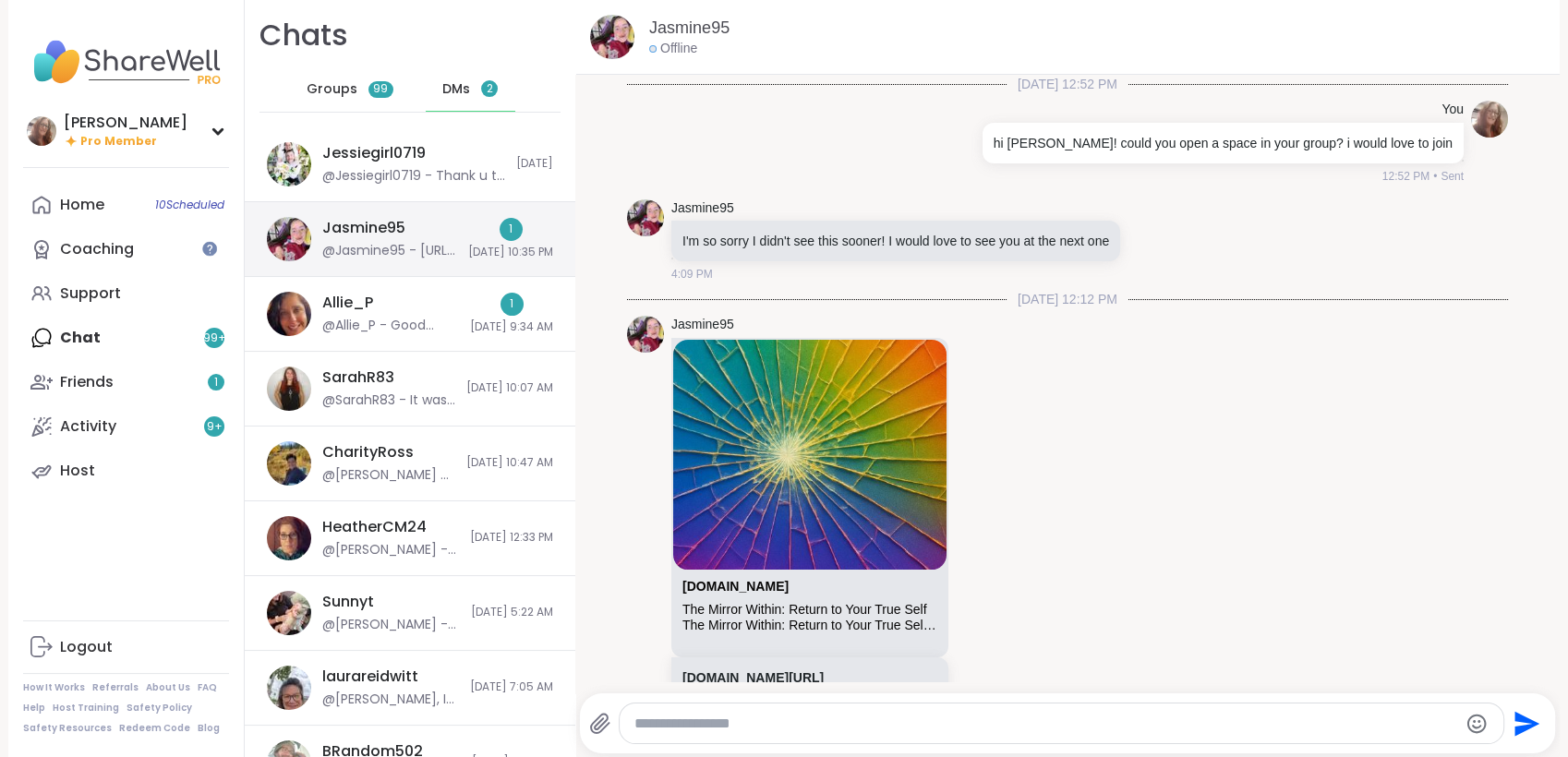
scroll to position [720, 0]
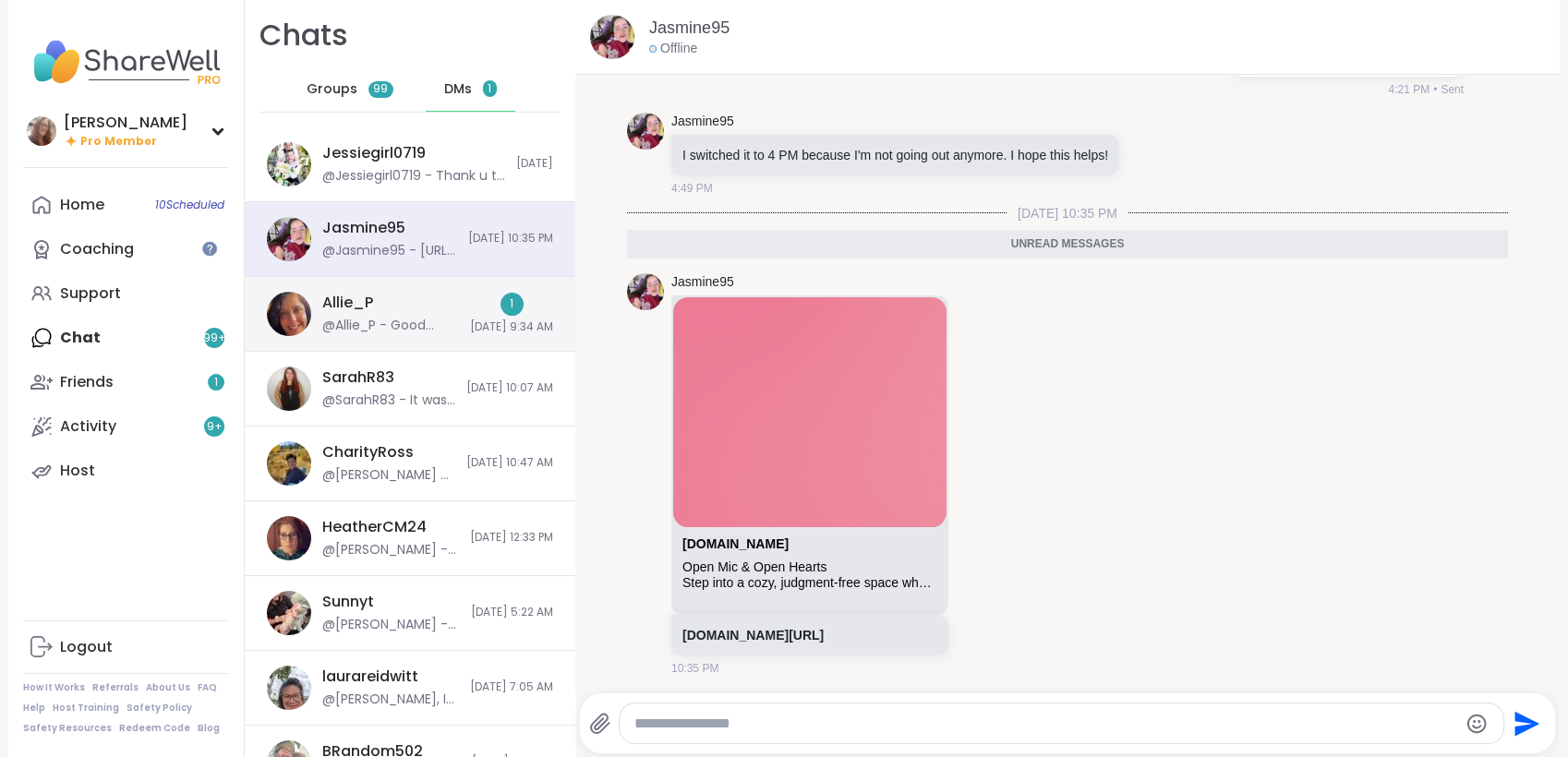
click at [387, 309] on div "Allie_P @Allie_P - Good morning. I wanted to check in. How are you doing [DATE]?" at bounding box center [390, 314] width 136 height 43
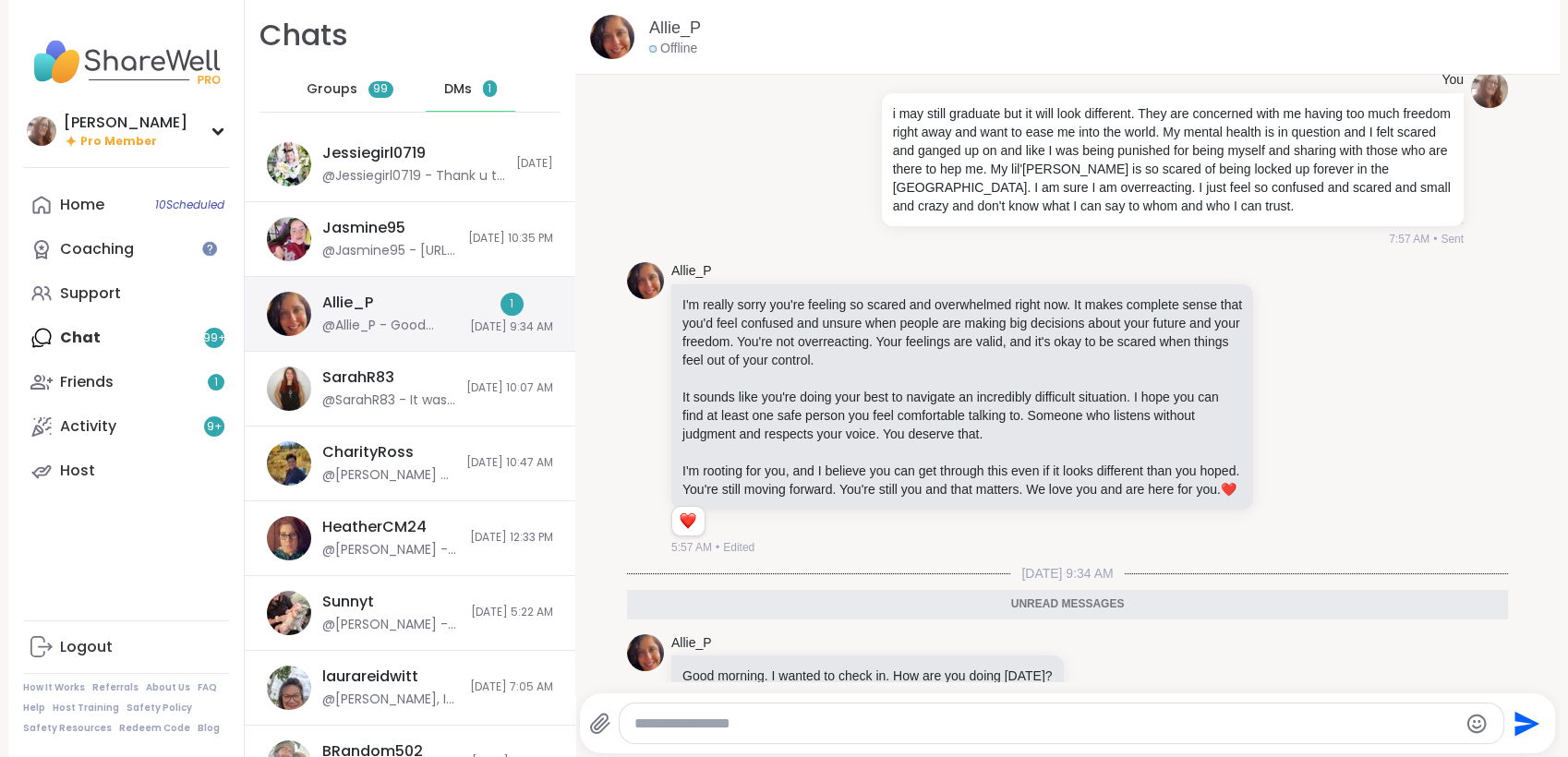
scroll to position [6354, 0]
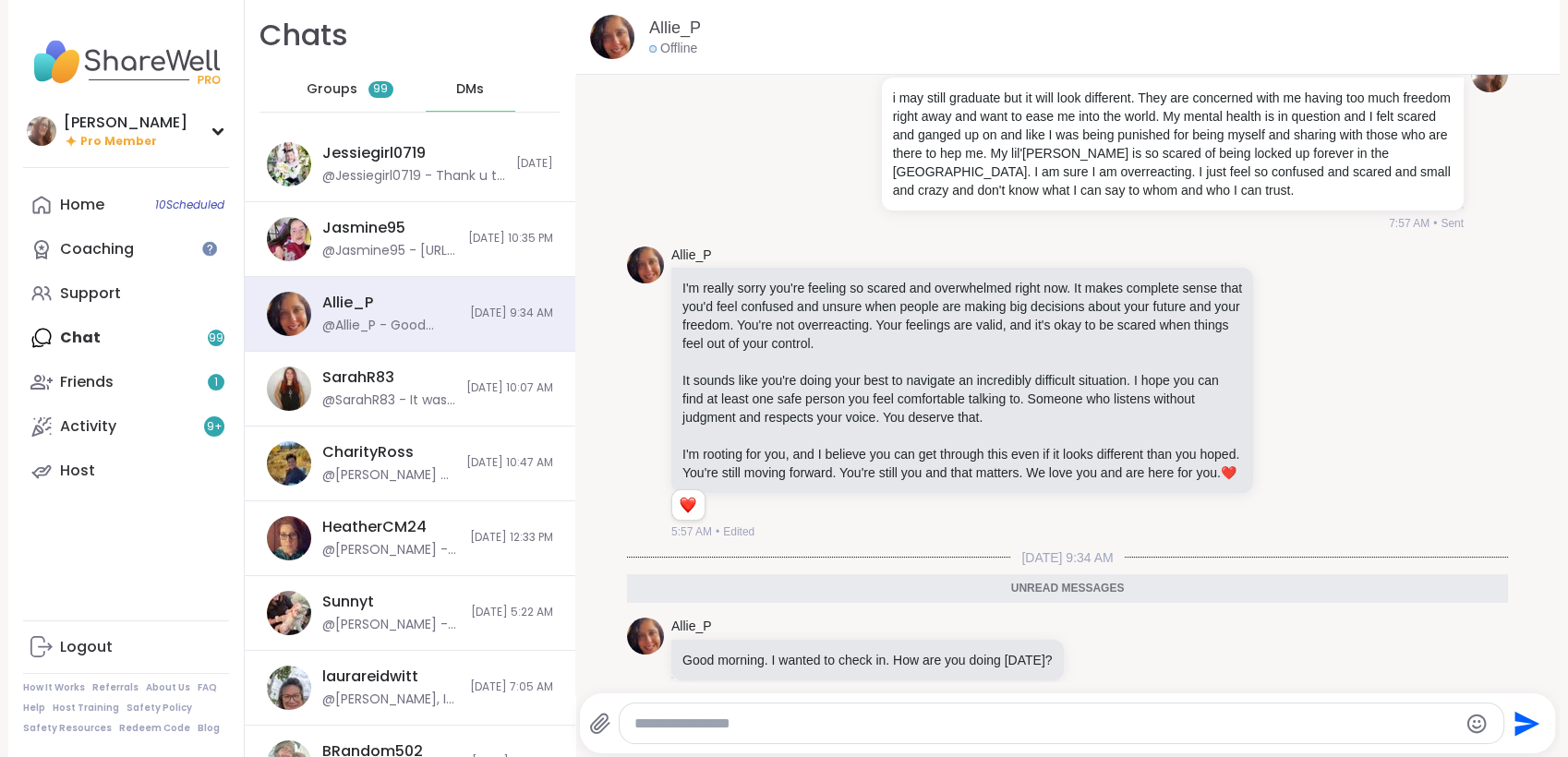
click at [89, 329] on div "Home 10 Scheduled Coaching Support Chat 99 Friends 1 Activity 9 + Host" at bounding box center [127, 338] width 206 height 310
click at [99, 385] on div "Friends 1" at bounding box center [87, 381] width 54 height 20
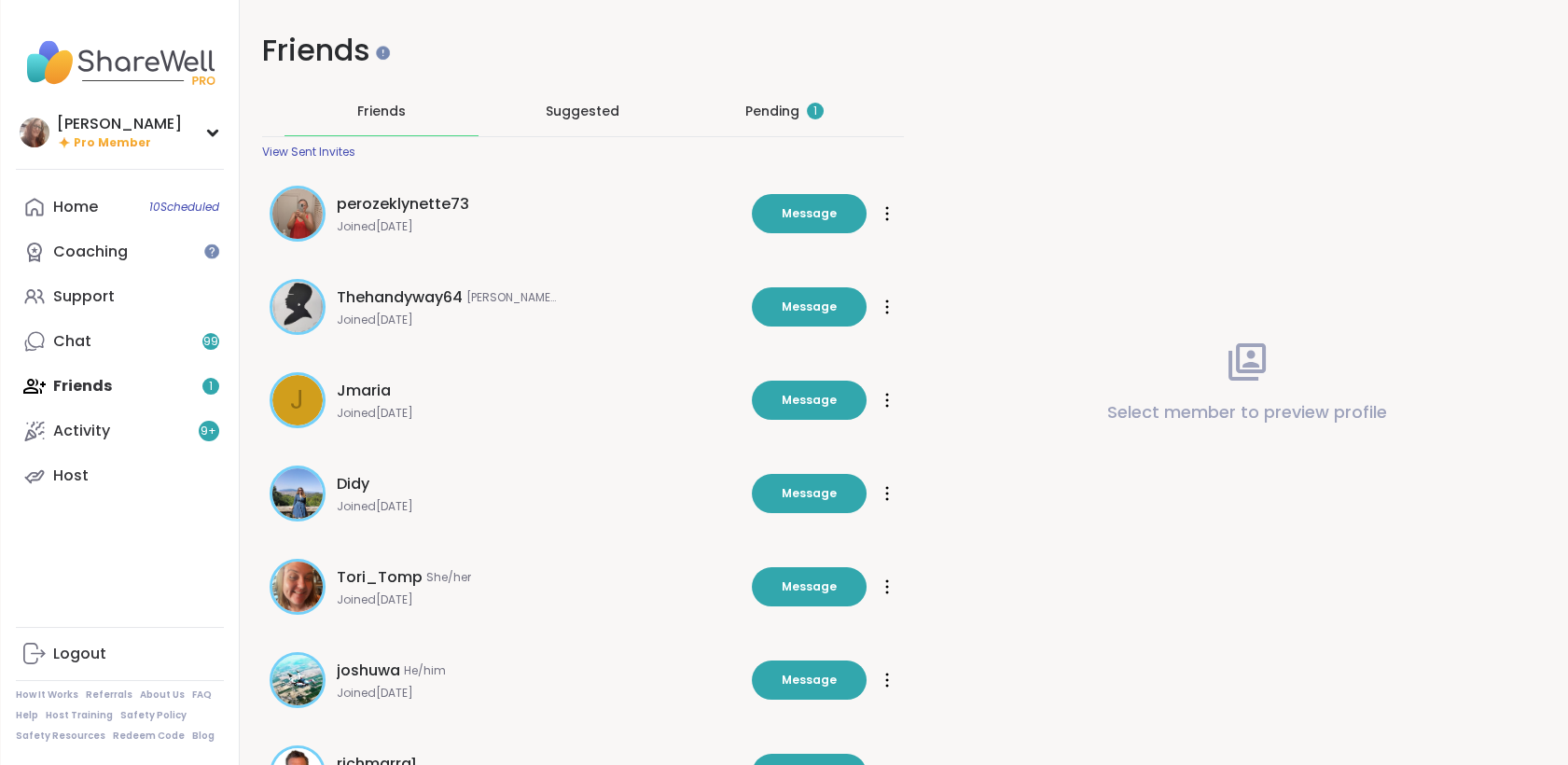
click at [753, 117] on div "Pending 1" at bounding box center [784, 110] width 79 height 19
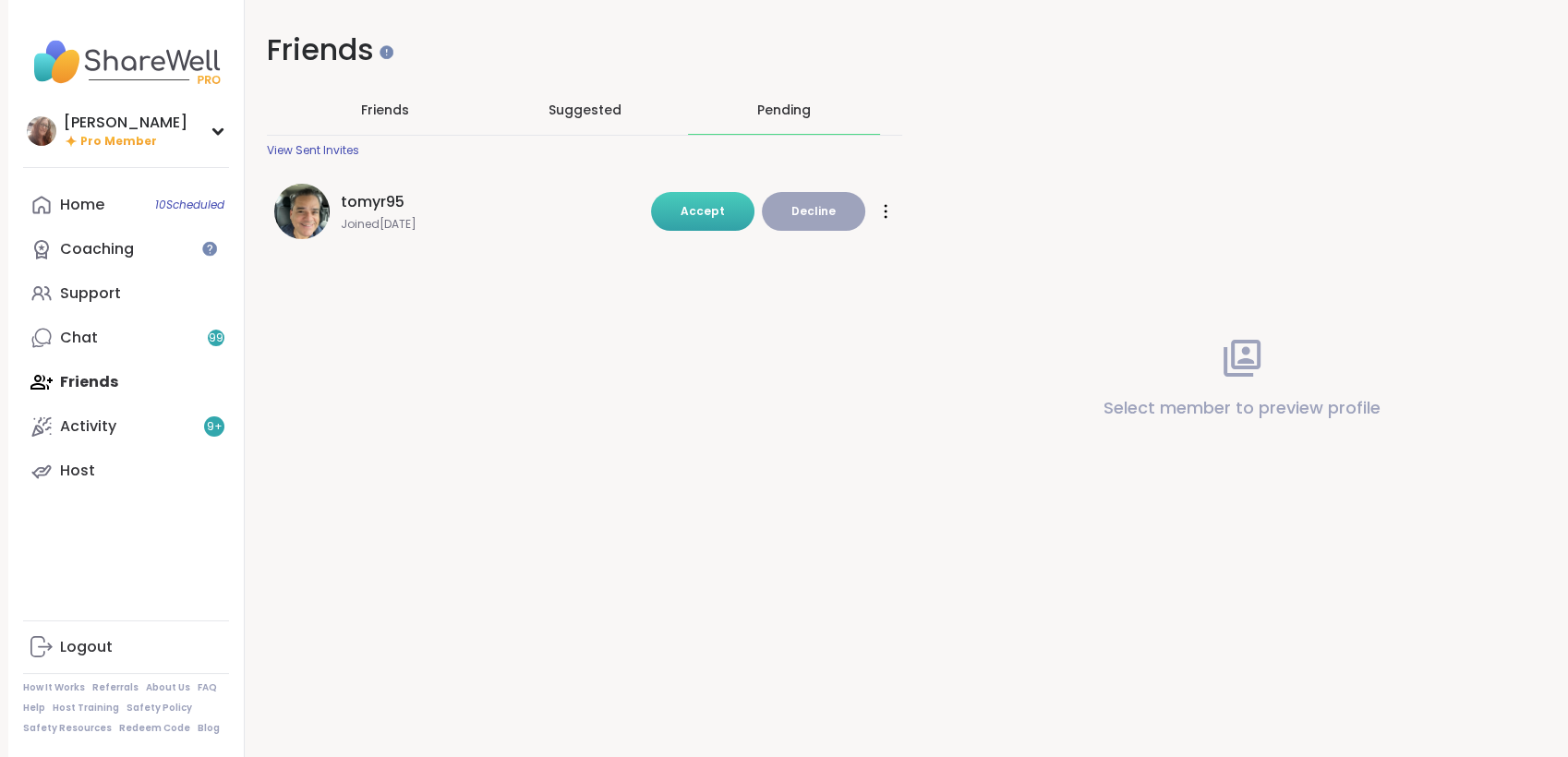
click at [710, 213] on span "Accept" at bounding box center [703, 211] width 45 height 16
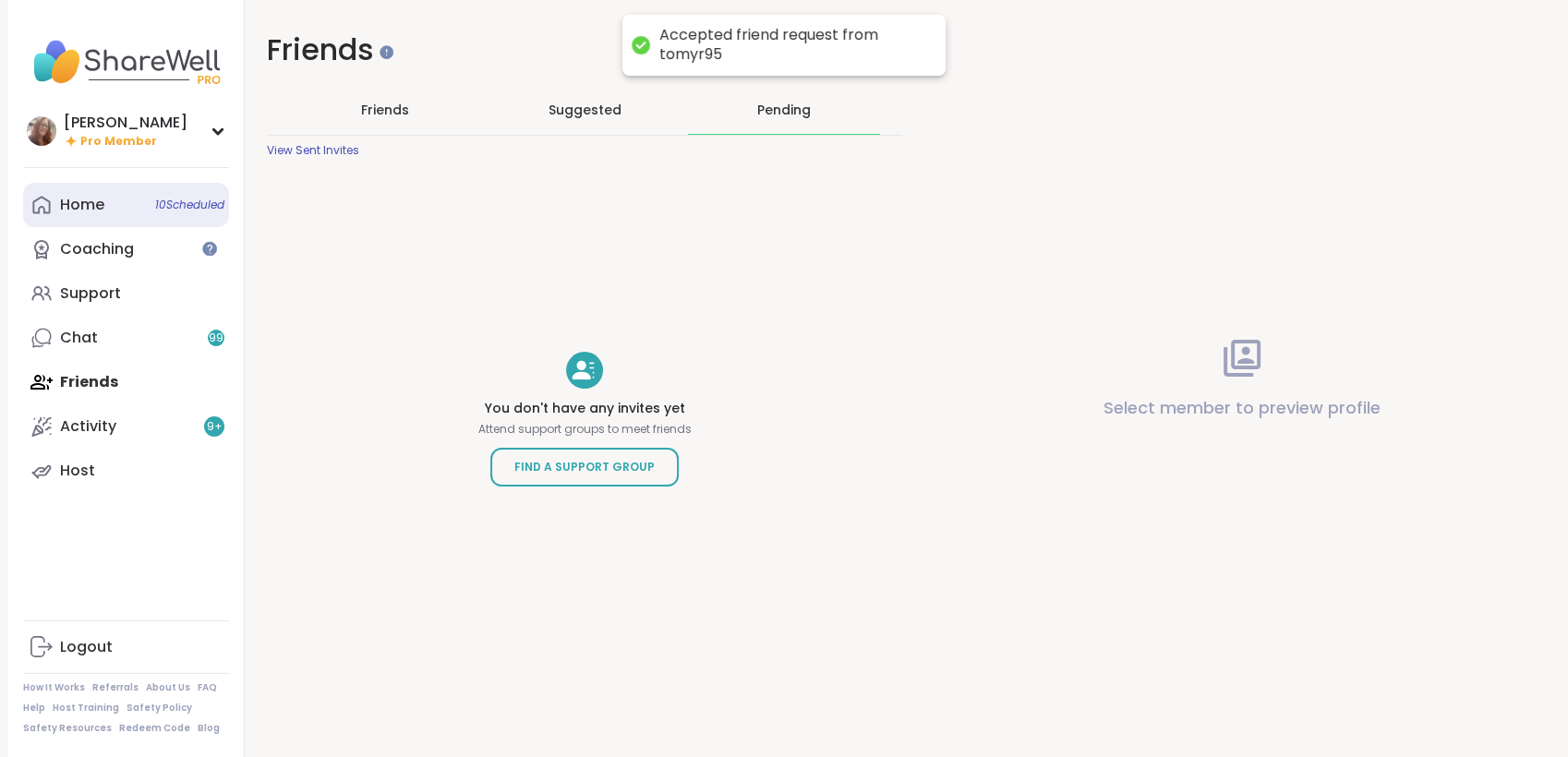
click at [119, 205] on link "Home 10 Scheduled" at bounding box center [127, 205] width 206 height 45
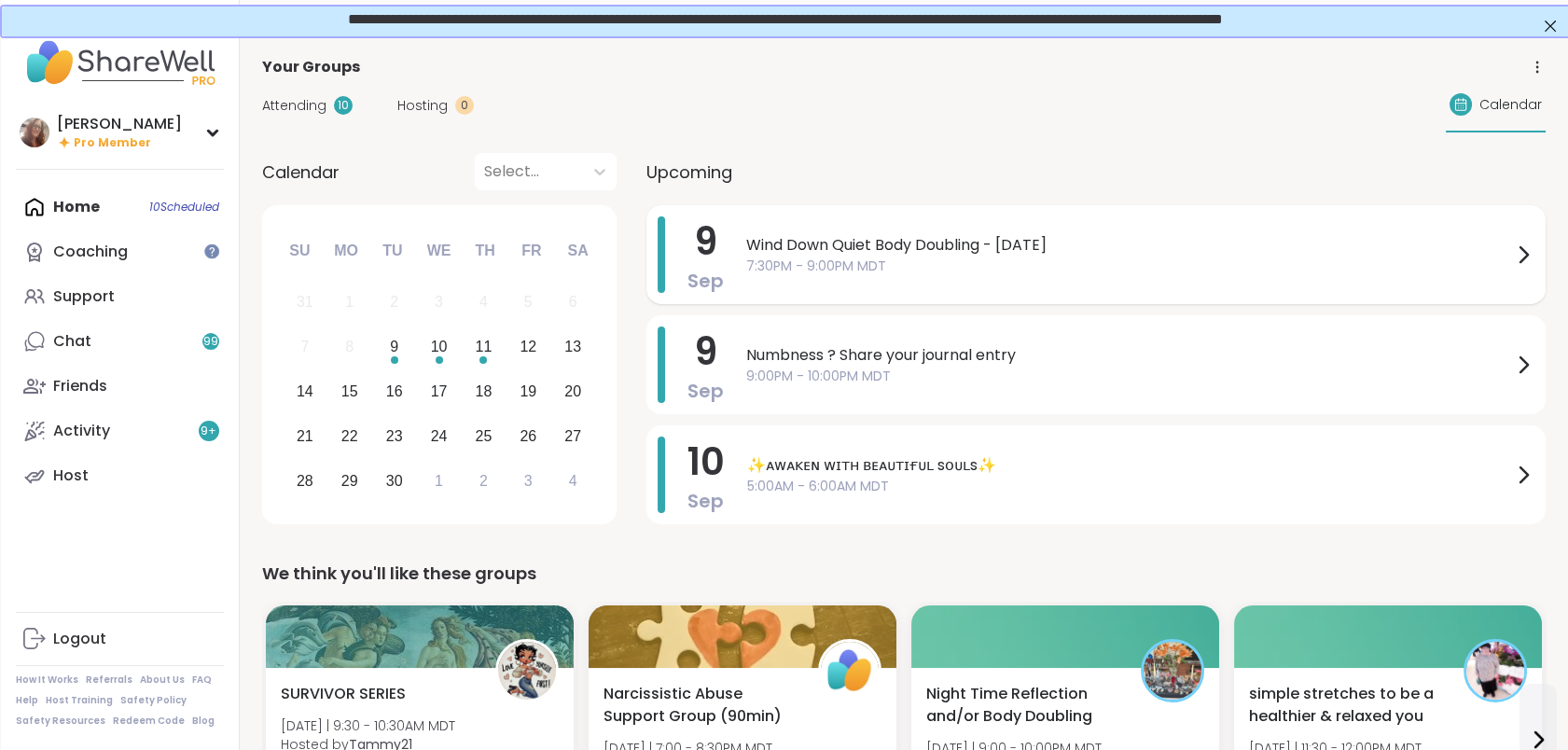
click at [961, 270] on span "7:30PM - 9:00PM MDT" at bounding box center [1129, 266] width 766 height 20
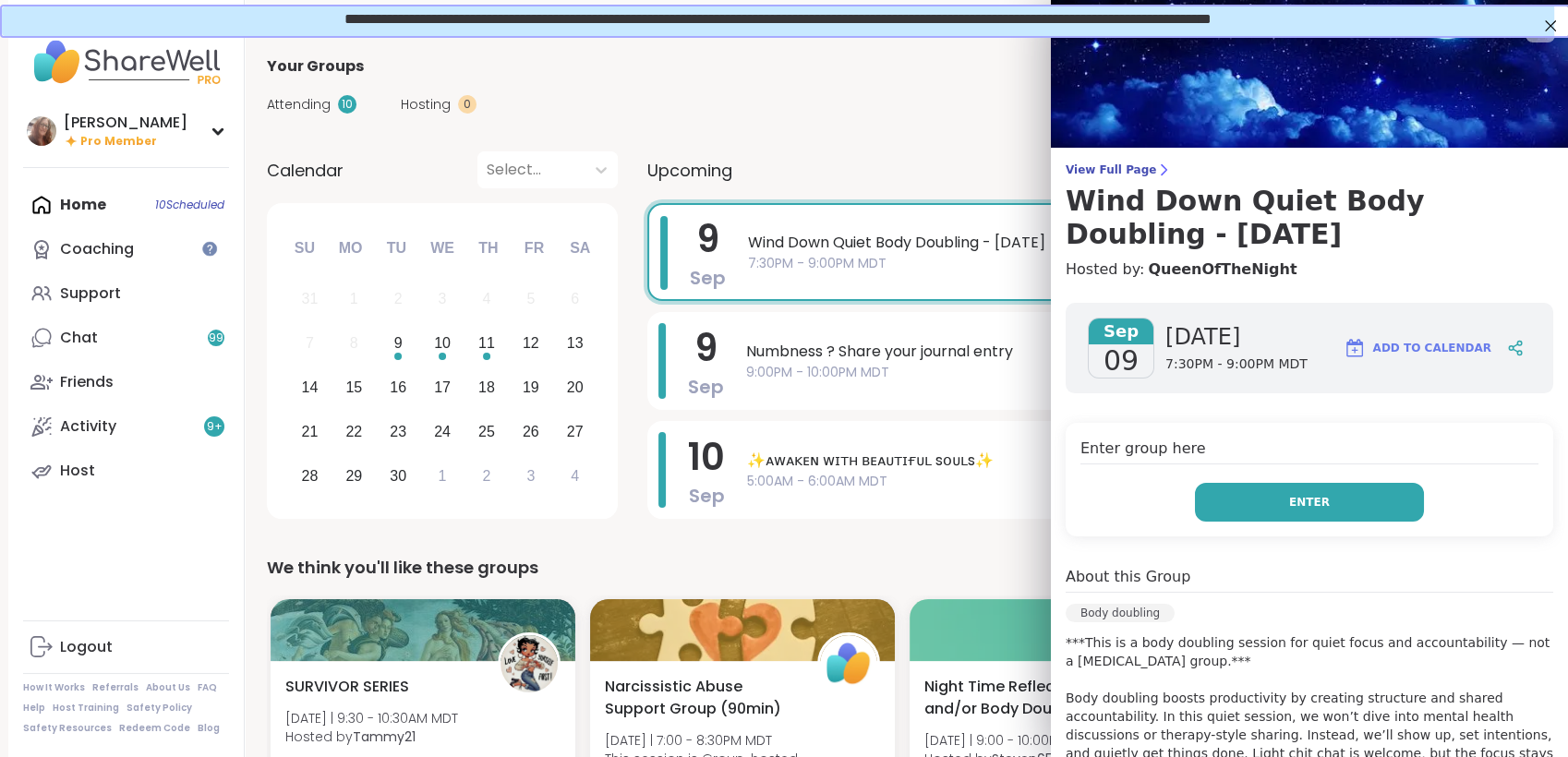
click at [1312, 494] on button "Enter" at bounding box center [1309, 502] width 229 height 39
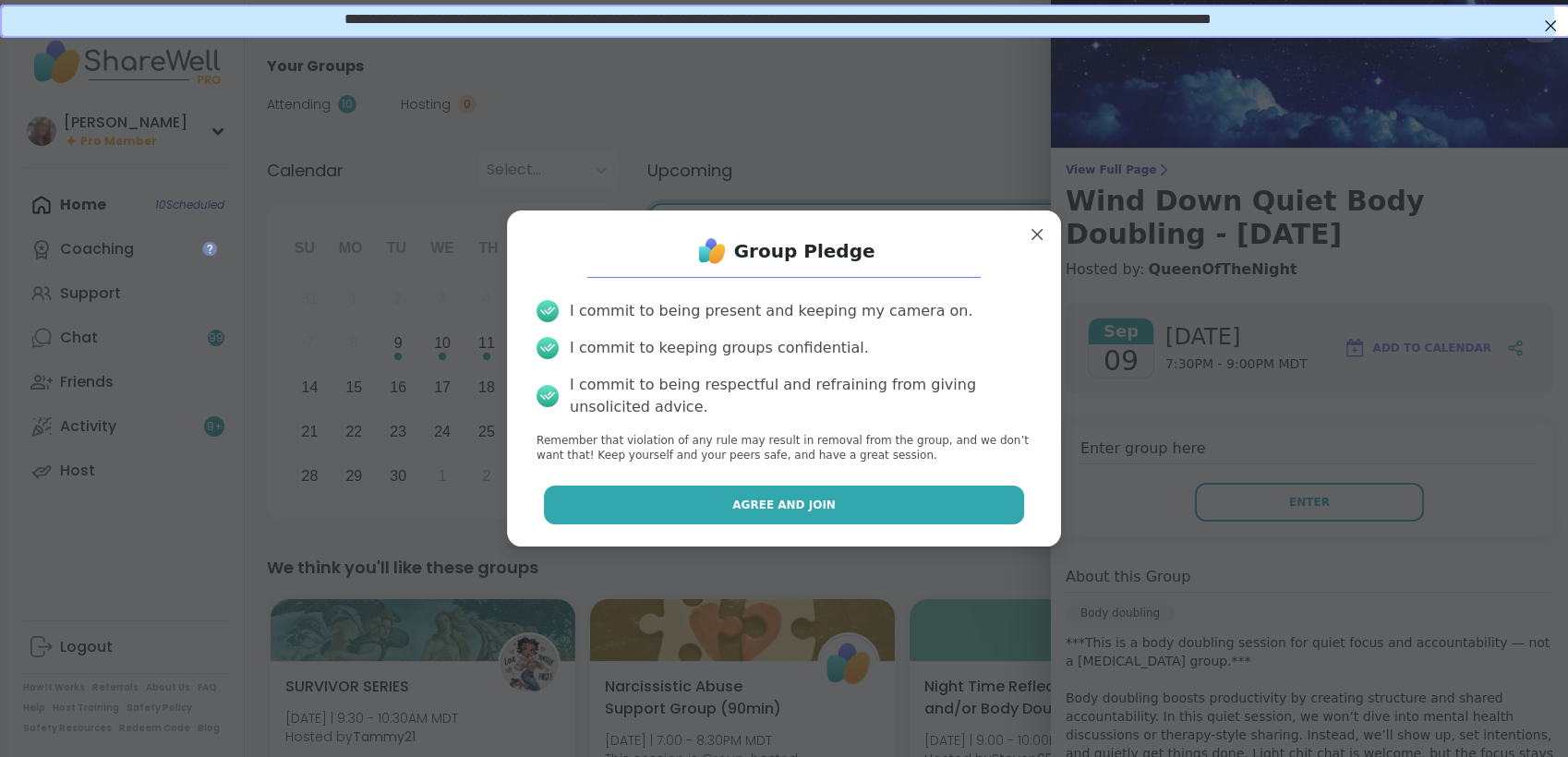
click at [941, 496] on button "Agree and Join" at bounding box center [784, 505] width 481 height 39
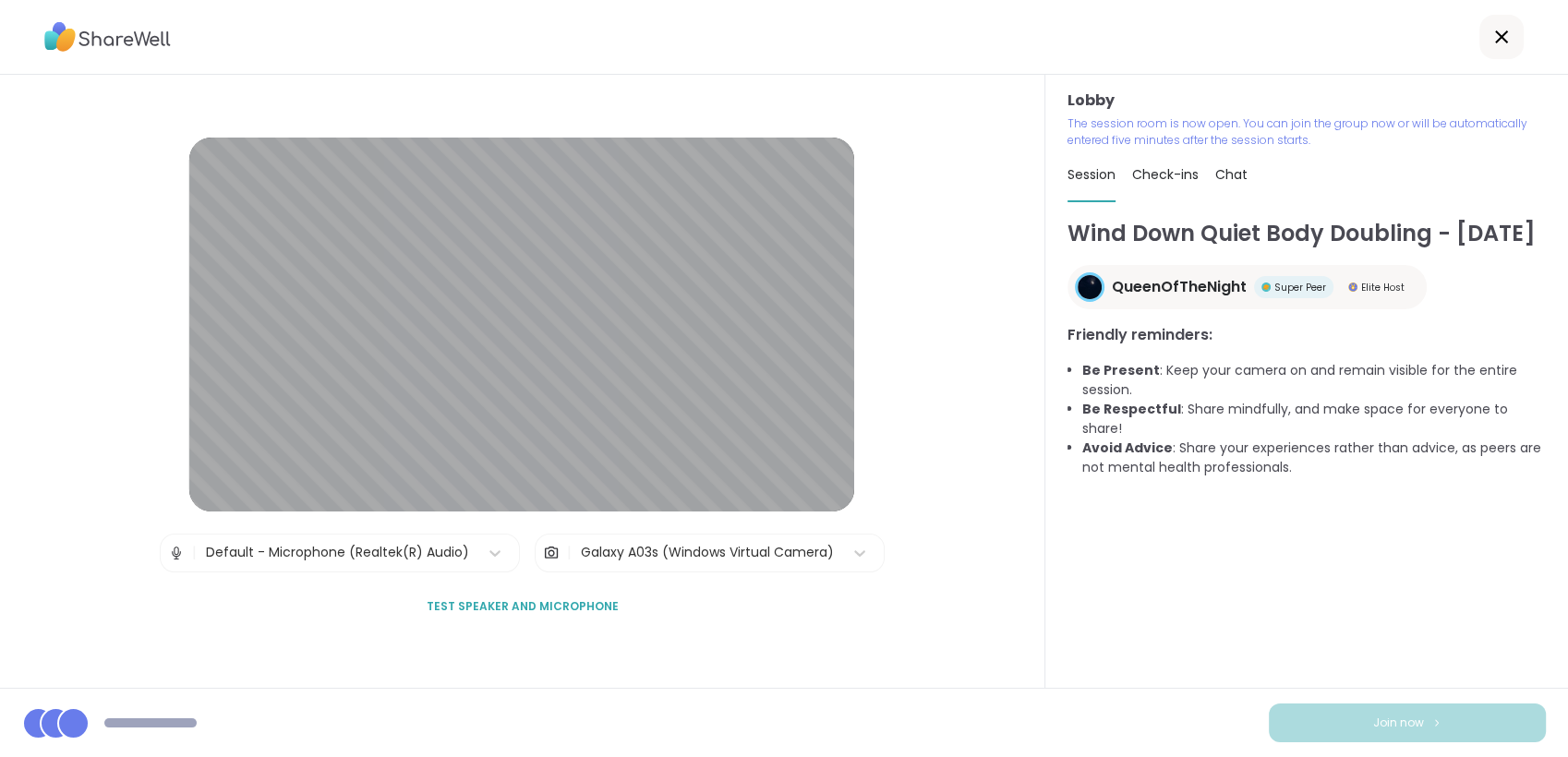
click at [1228, 170] on span "Chat" at bounding box center [1230, 174] width 32 height 18
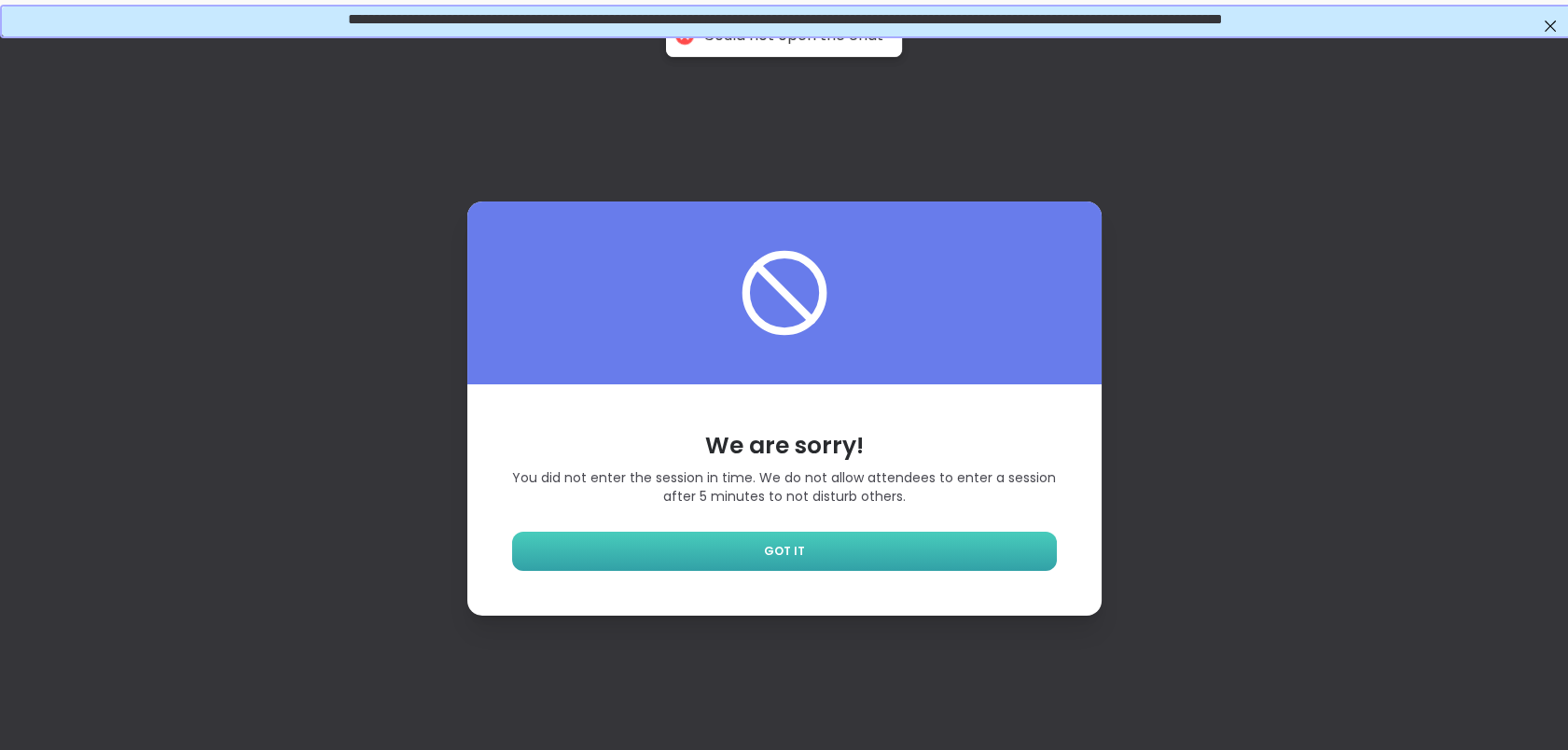
click at [942, 549] on link "GOT IT" at bounding box center [784, 551] width 545 height 39
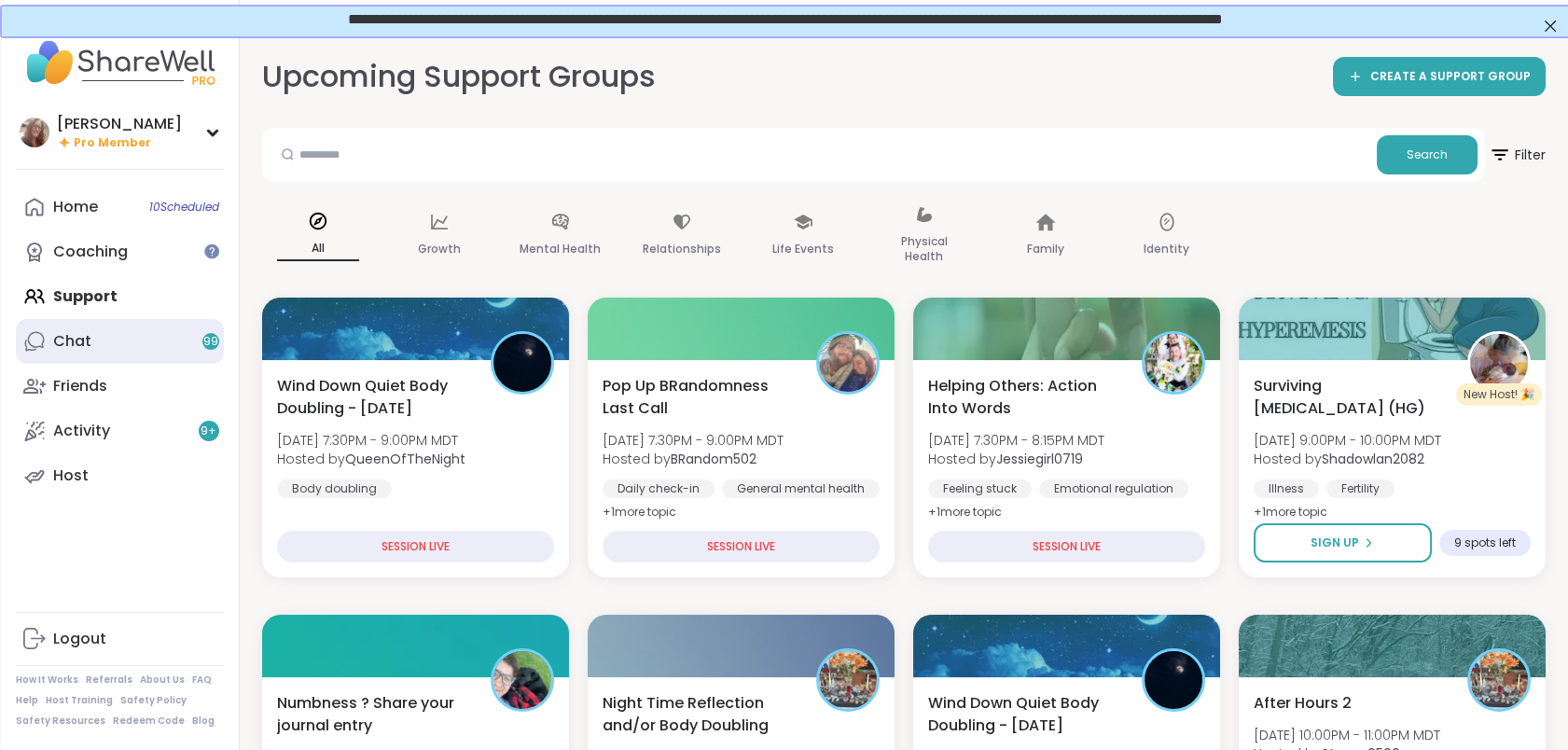
click at [153, 336] on link "Chat 99" at bounding box center [120, 341] width 208 height 45
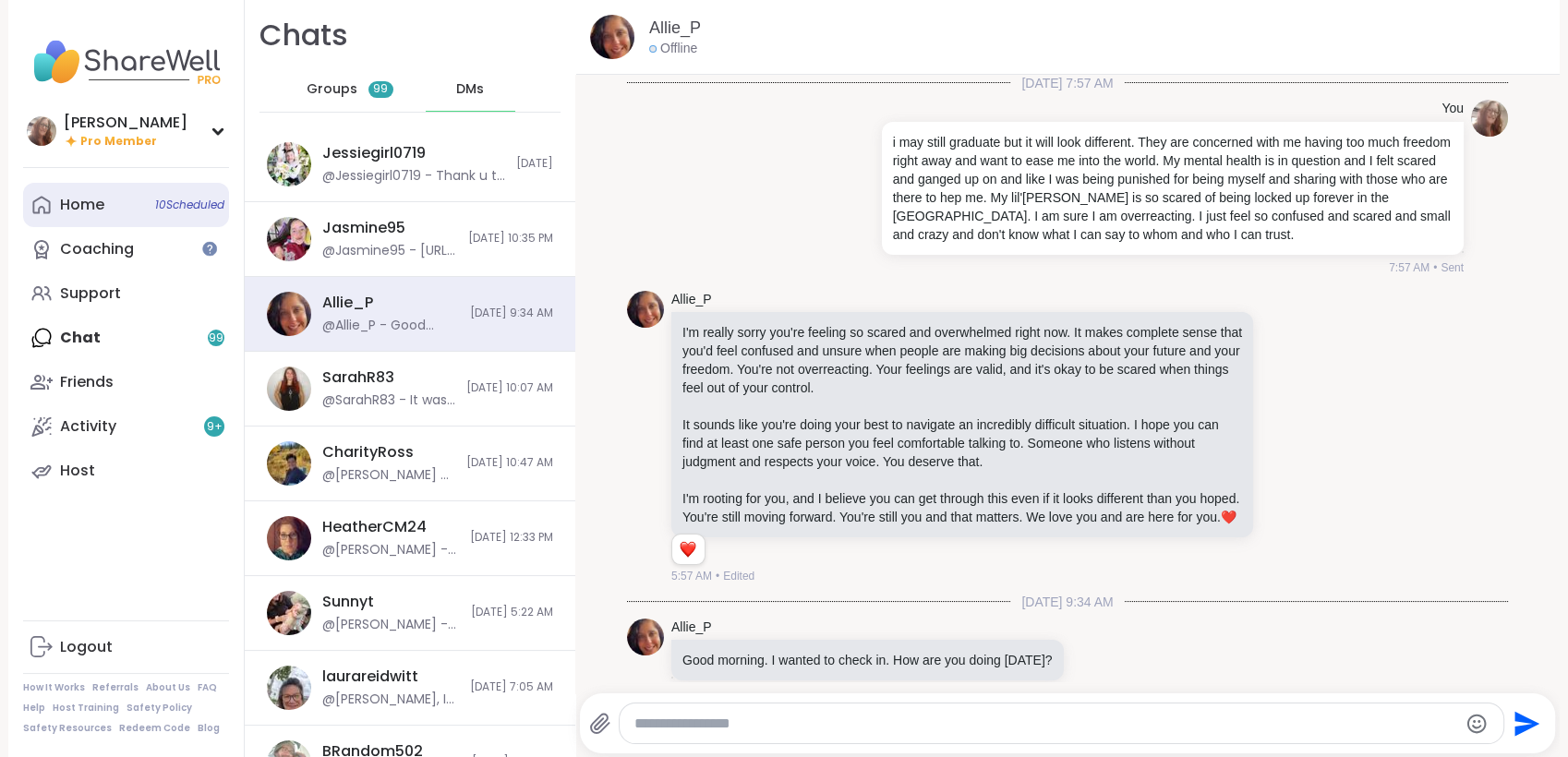
click at [136, 207] on link "Home 10 Scheduled" at bounding box center [127, 205] width 206 height 45
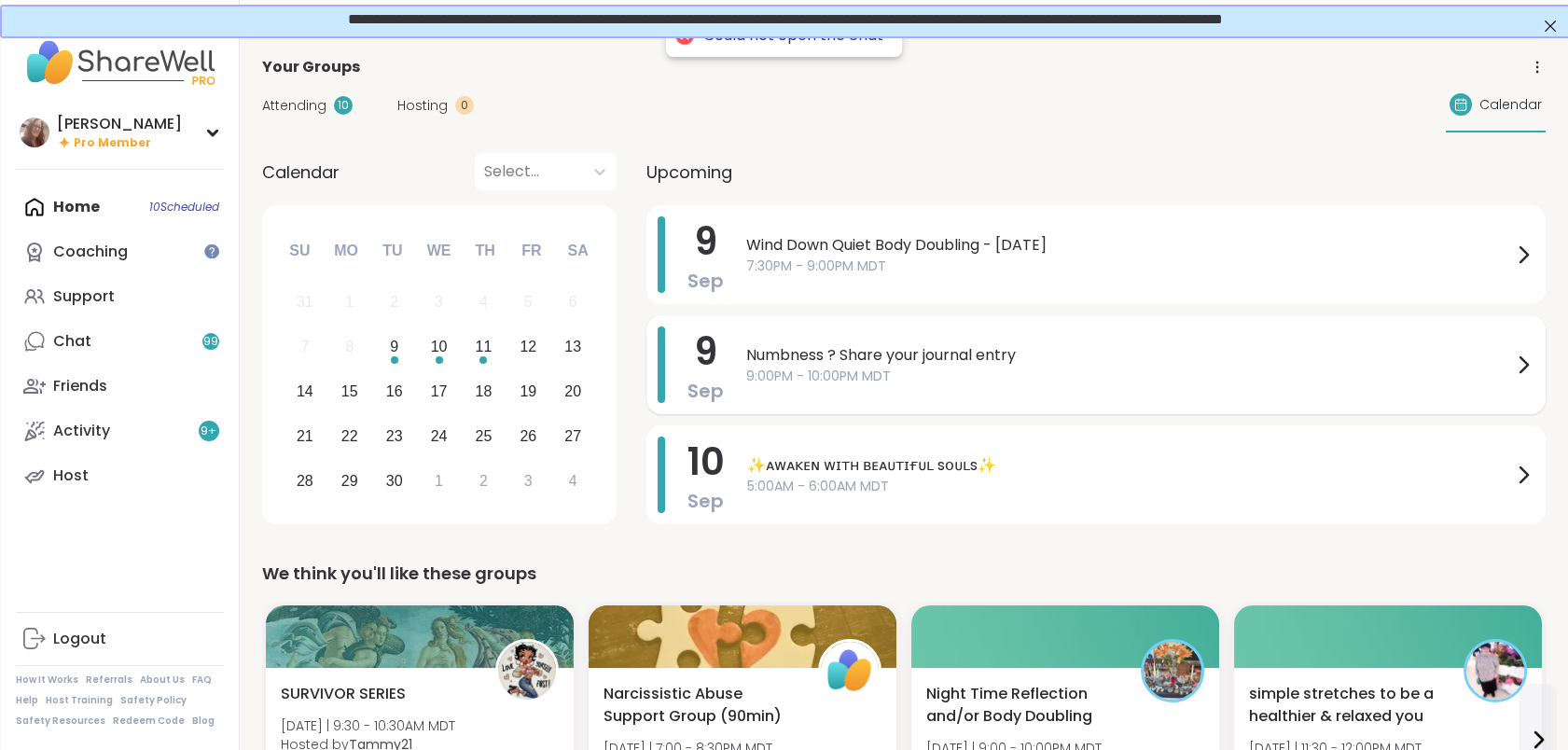
click at [879, 358] on span "Numbness ? Share your journal entry" at bounding box center [1129, 355] width 766 height 23
